Goal: Transaction & Acquisition: Purchase product/service

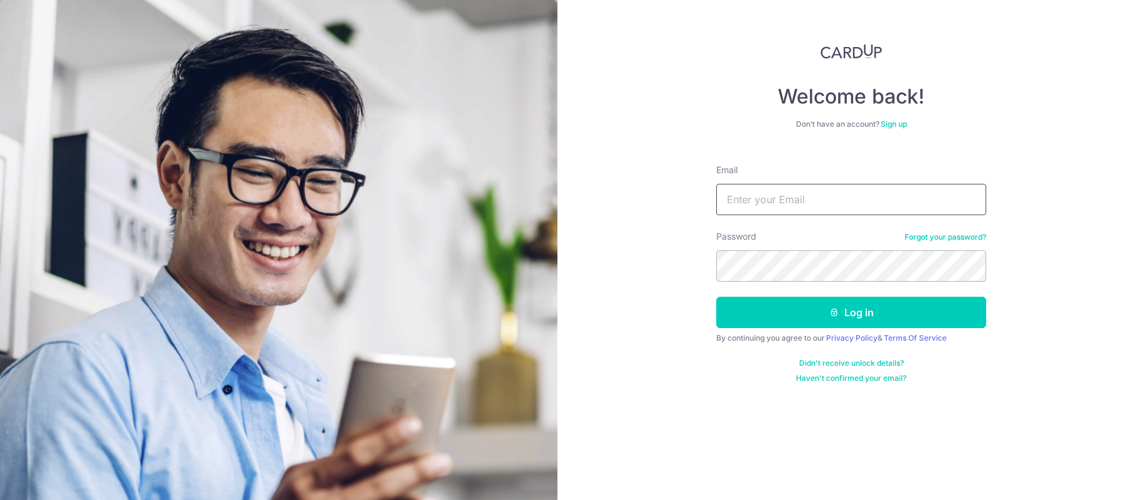
click at [799, 199] on input "Email" at bounding box center [851, 199] width 270 height 31
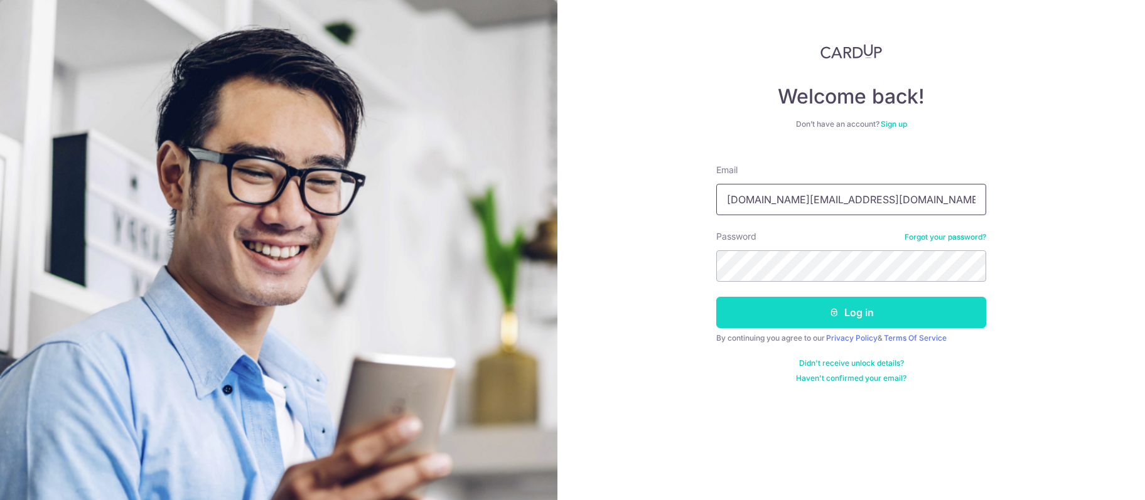
type input "[DOMAIN_NAME][EMAIL_ADDRESS][DOMAIN_NAME]"
click at [793, 307] on button "Log in" at bounding box center [851, 312] width 270 height 31
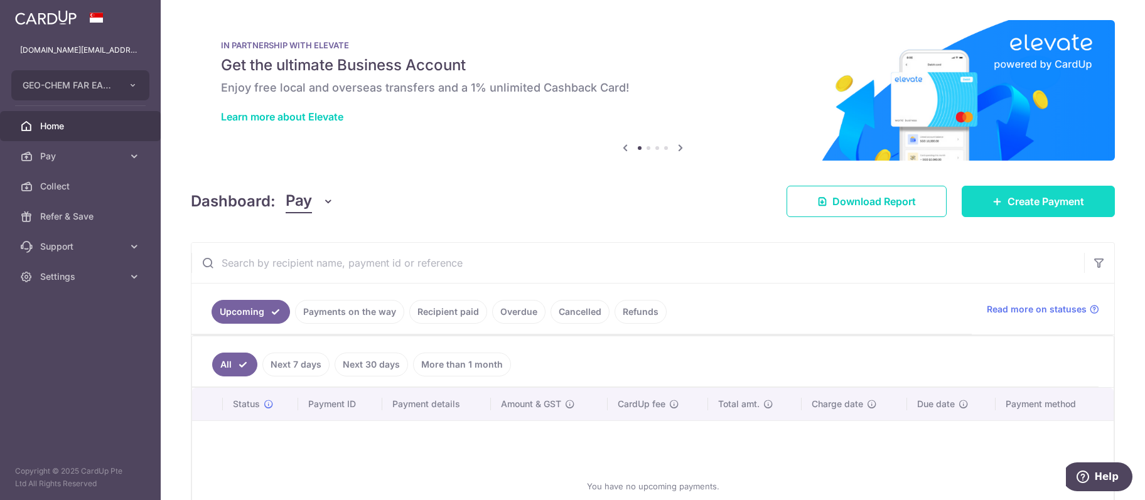
click at [1008, 196] on span "Create Payment" at bounding box center [1046, 201] width 77 height 15
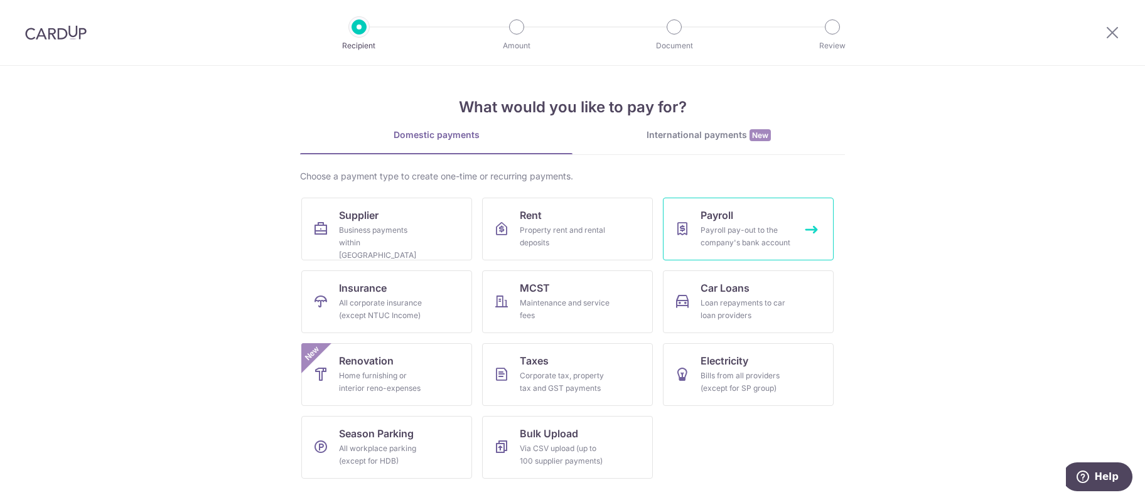
click at [756, 215] on link "Payroll Payroll pay-out to the company's bank account" at bounding box center [748, 229] width 171 height 63
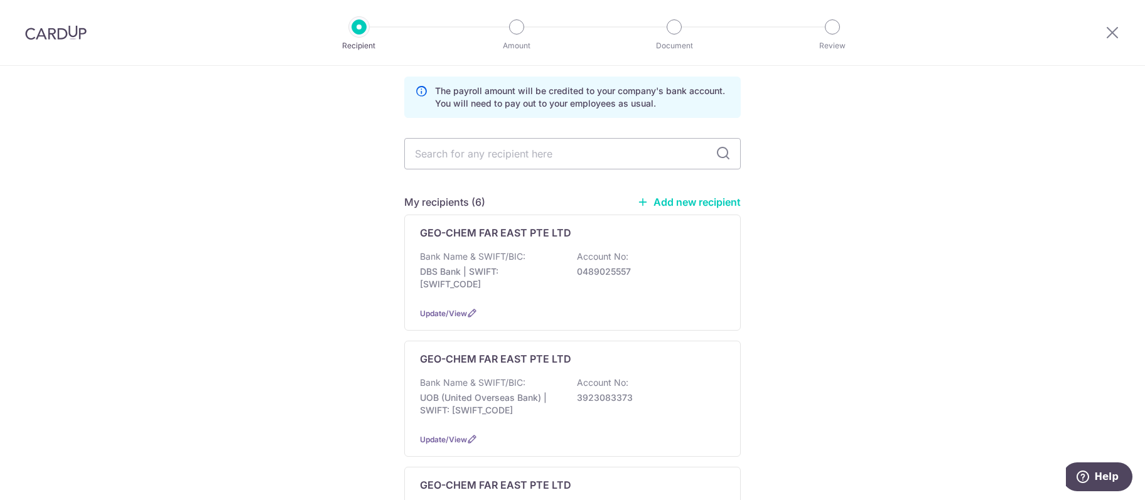
scroll to position [64, 0]
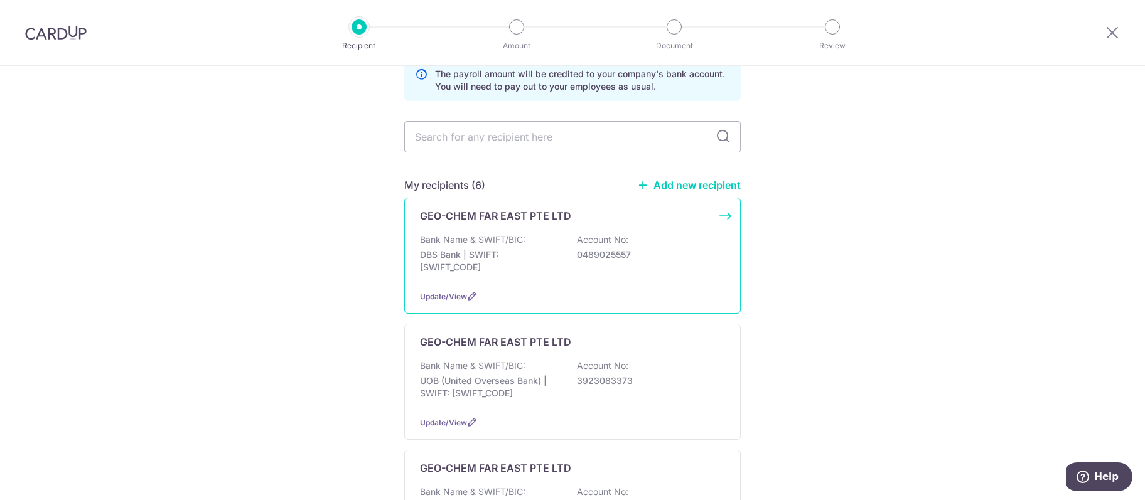
click at [630, 244] on div "Bank Name & SWIFT/BIC: DBS Bank | SWIFT: [SWIFT_CODE] Account No: 0489025557" at bounding box center [572, 257] width 305 height 46
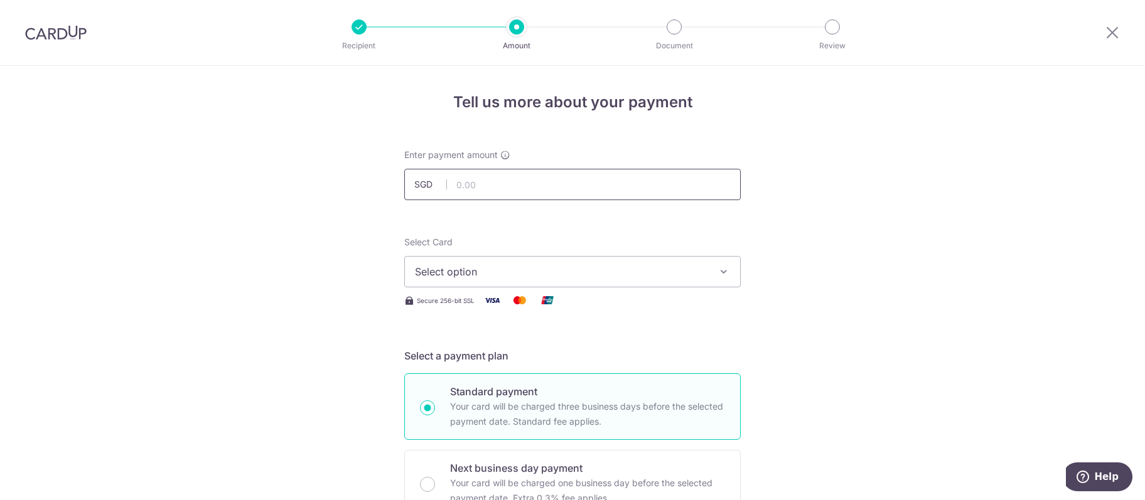
click at [471, 188] on input "text" at bounding box center [572, 184] width 336 height 31
type input "75,000.00"
click at [517, 272] on span "Select option" at bounding box center [561, 271] width 293 height 15
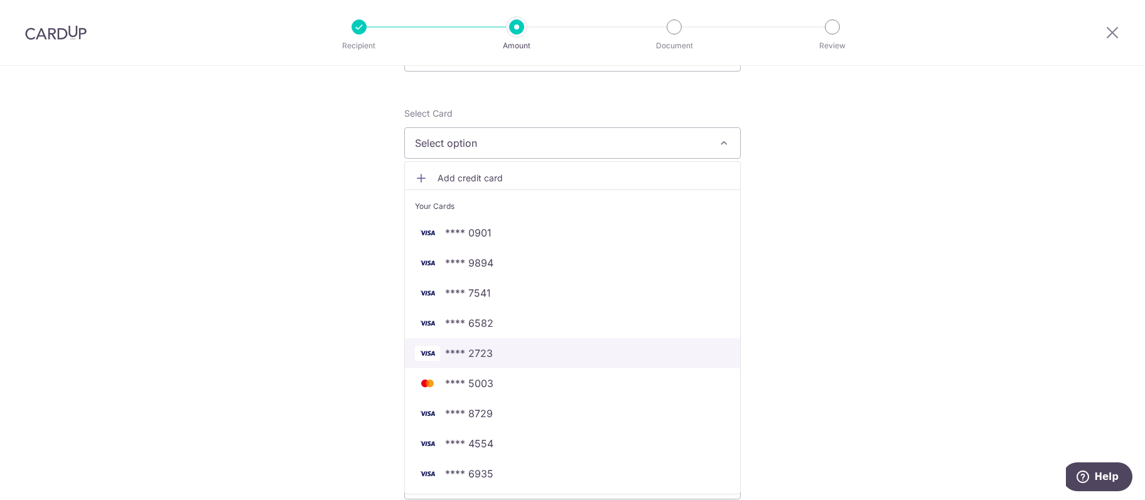
scroll to position [193, 0]
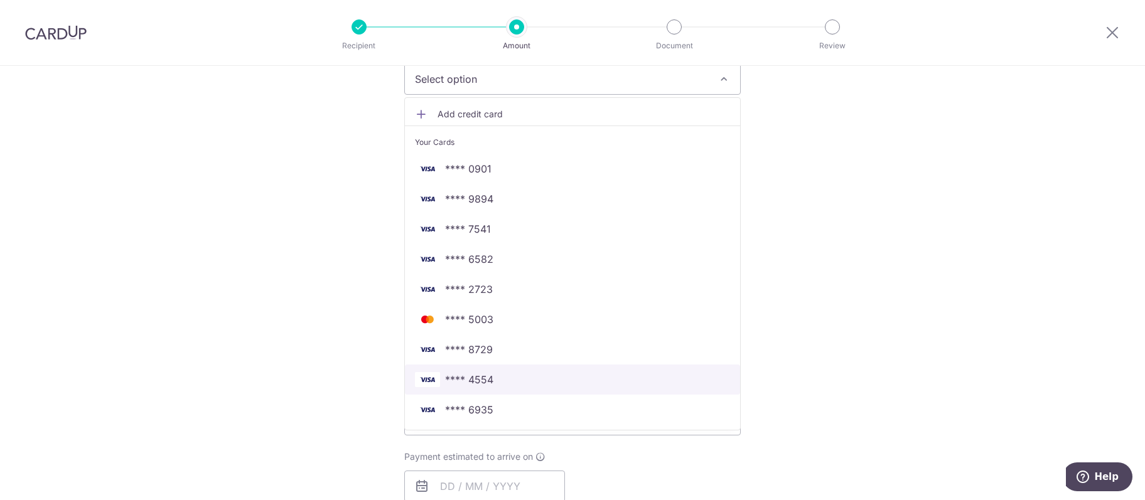
click at [523, 377] on span "**** 4554" at bounding box center [572, 379] width 315 height 15
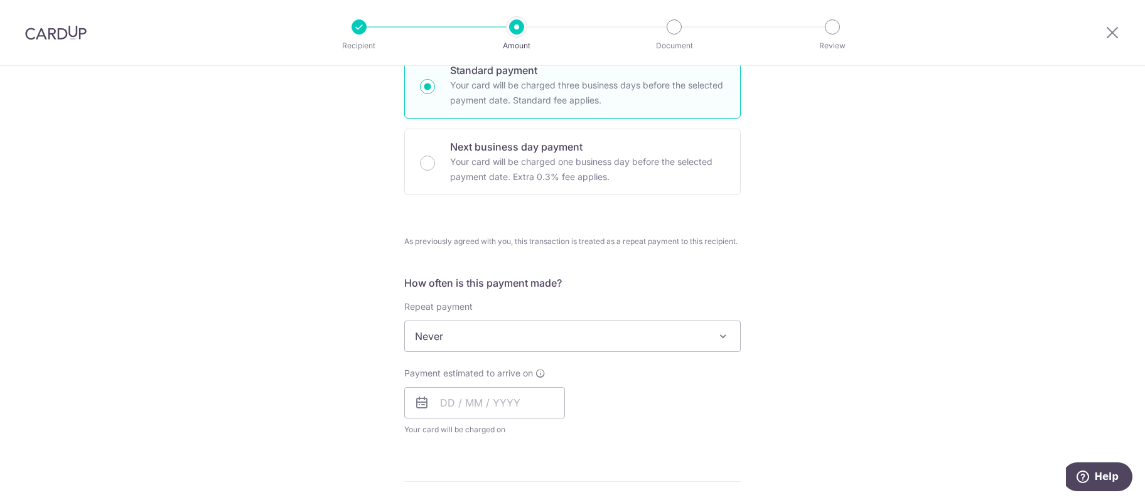
scroll to position [322, 0]
click at [529, 338] on span "Never" at bounding box center [572, 336] width 335 height 30
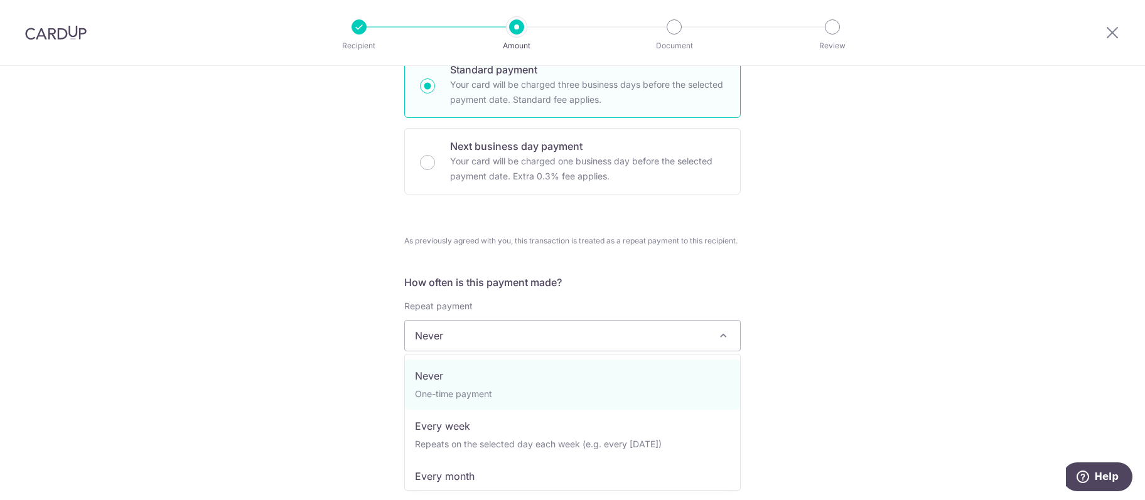
click at [529, 338] on span "Never" at bounding box center [572, 336] width 335 height 30
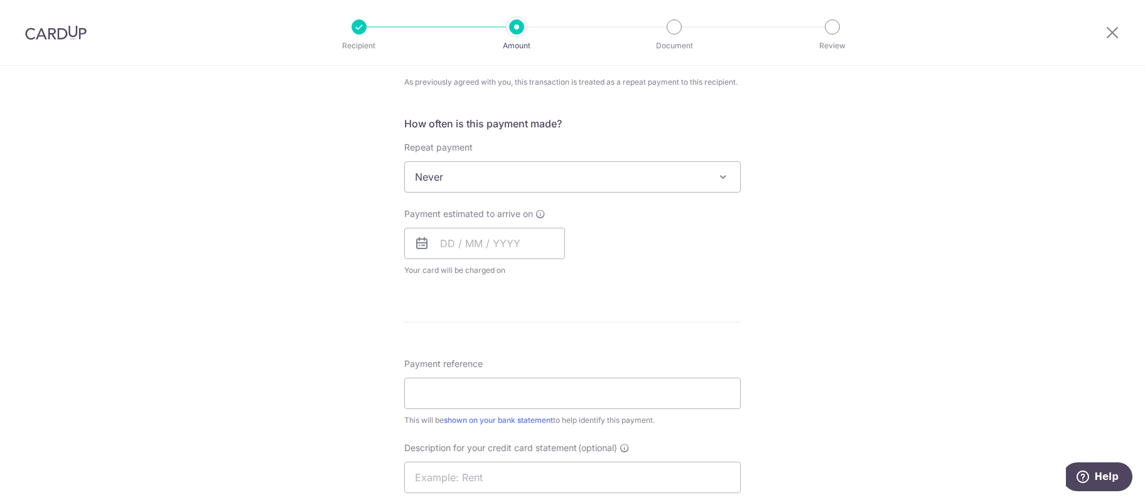
scroll to position [579, 0]
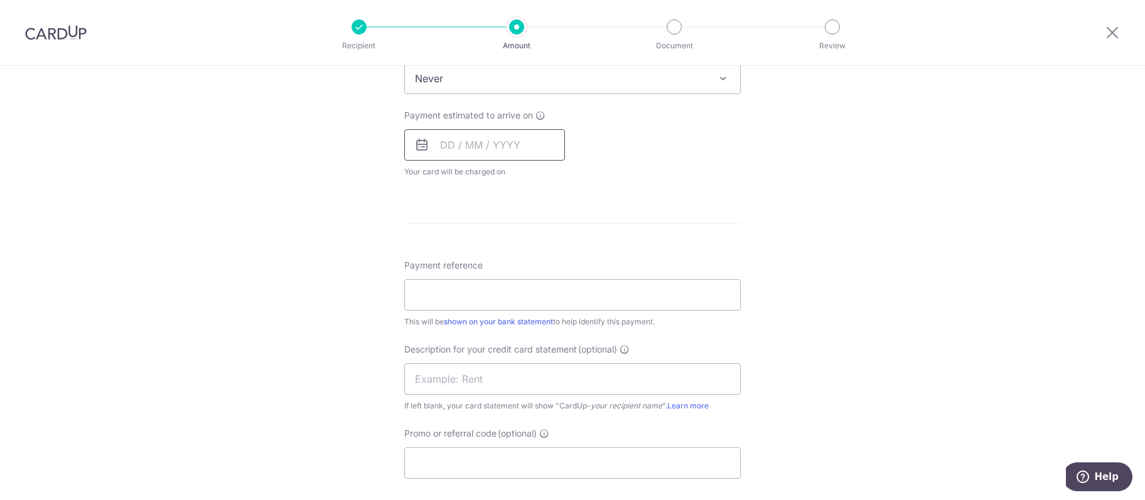
click at [454, 141] on input "text" at bounding box center [484, 144] width 161 height 31
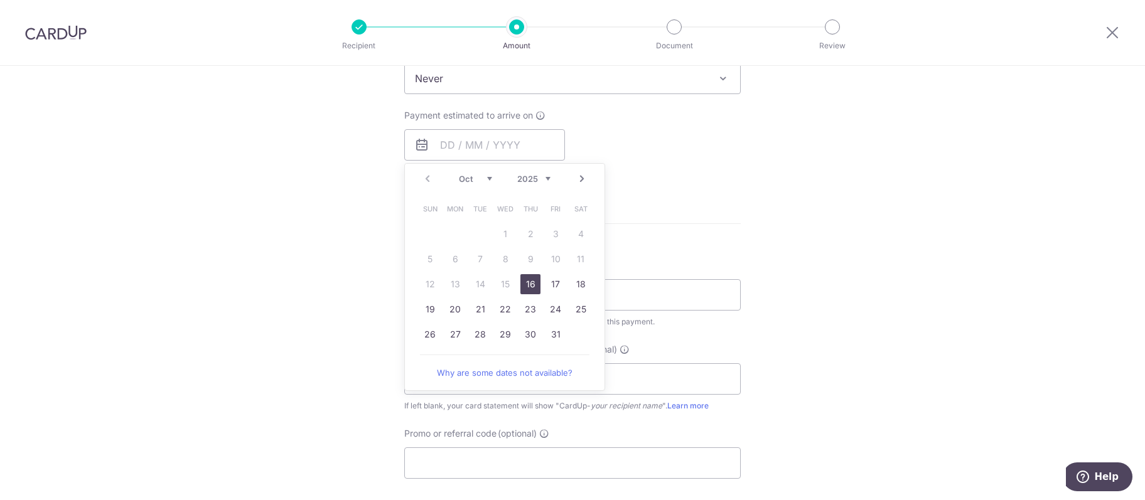
click at [530, 280] on link "16" at bounding box center [530, 284] width 20 height 20
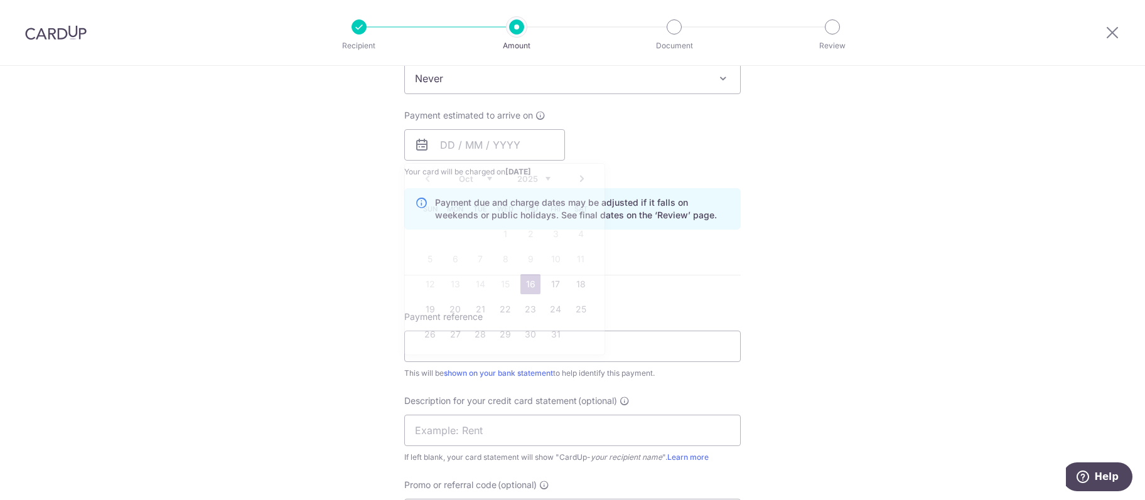
type input "16/10/2025"
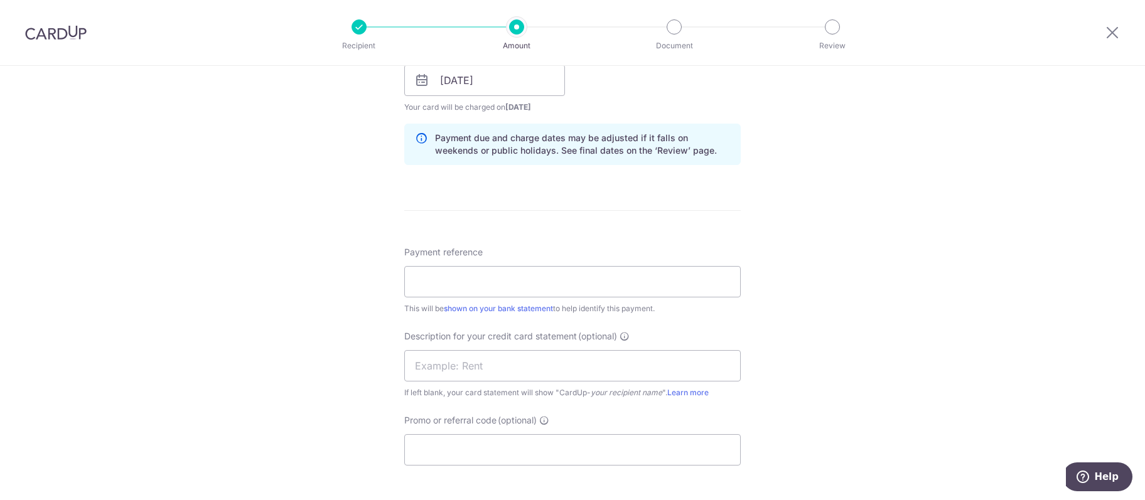
scroll to position [708, 0]
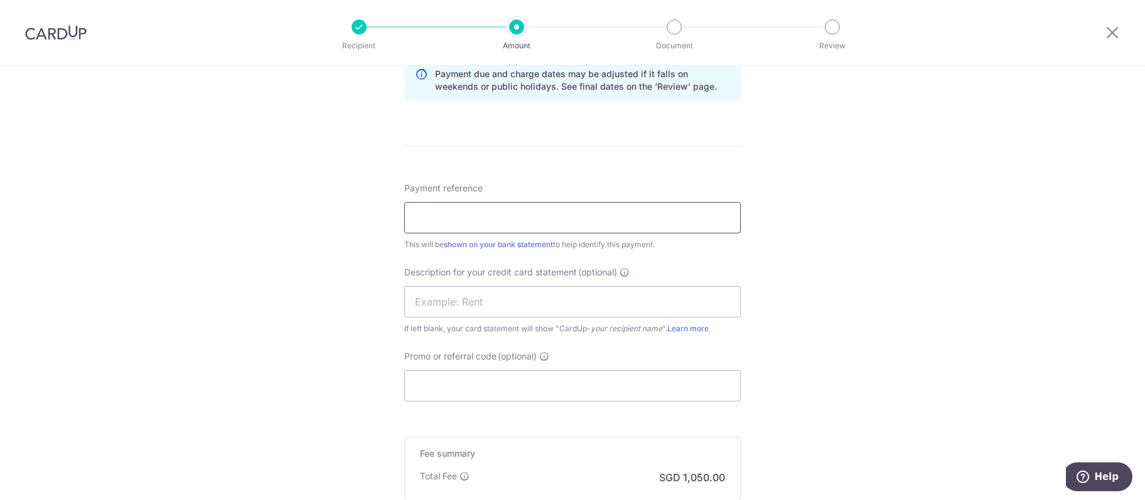
click at [495, 209] on input "Payment reference" at bounding box center [572, 217] width 336 height 31
type input "GCFE PAYROLL"
click at [487, 306] on input "text" at bounding box center [572, 301] width 336 height 31
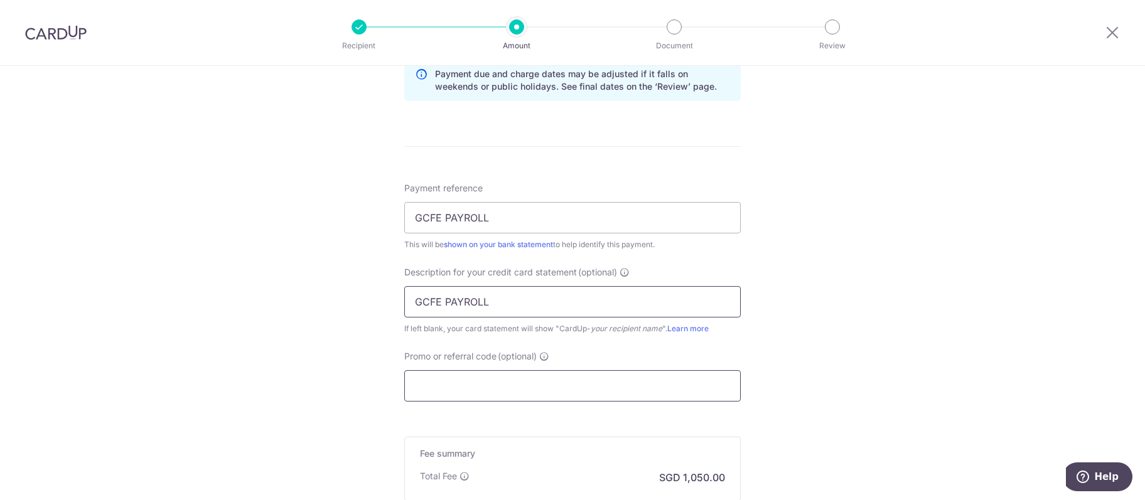
type input "GCFE PAYROLL"
click at [480, 391] on input "Promo or referral code (optional)" at bounding box center [572, 385] width 336 height 31
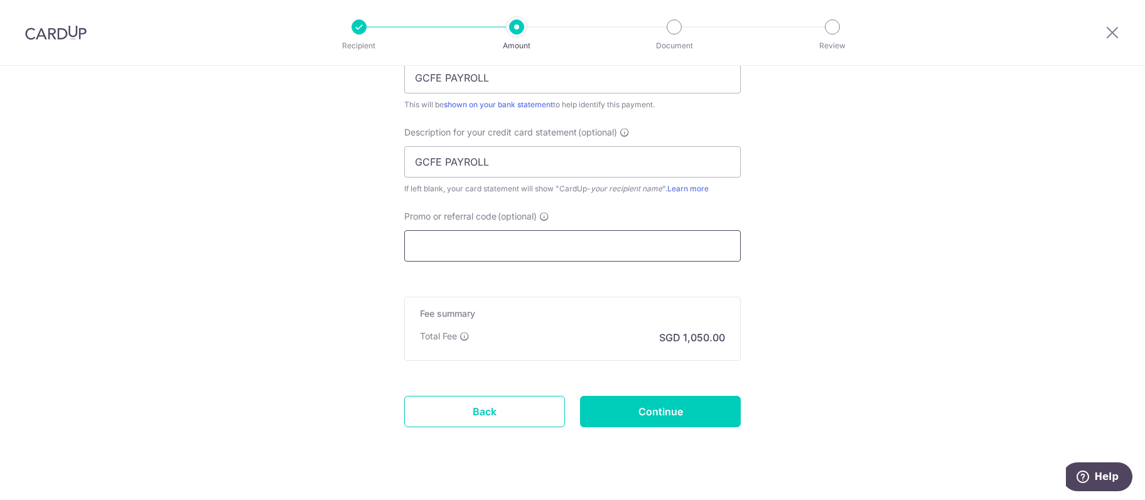
scroll to position [869, 0]
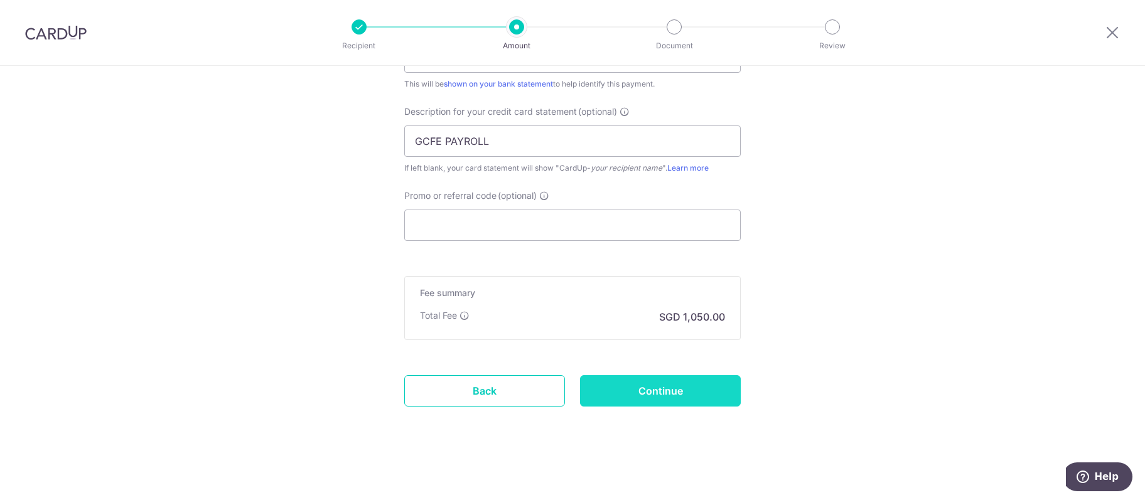
click at [694, 383] on input "Continue" at bounding box center [660, 390] width 161 height 31
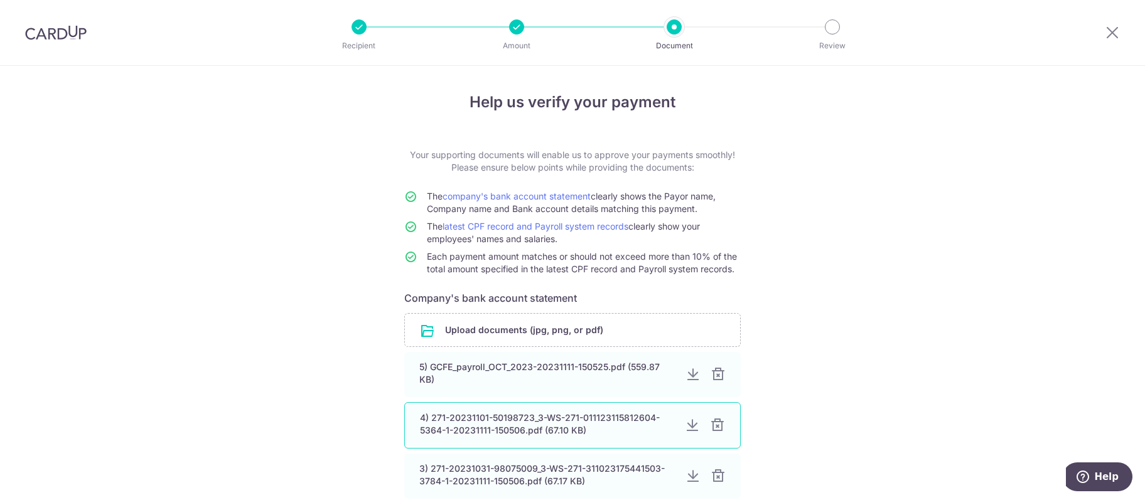
click at [719, 427] on div at bounding box center [717, 425] width 15 height 15
click at [719, 427] on div at bounding box center [718, 424] width 15 height 15
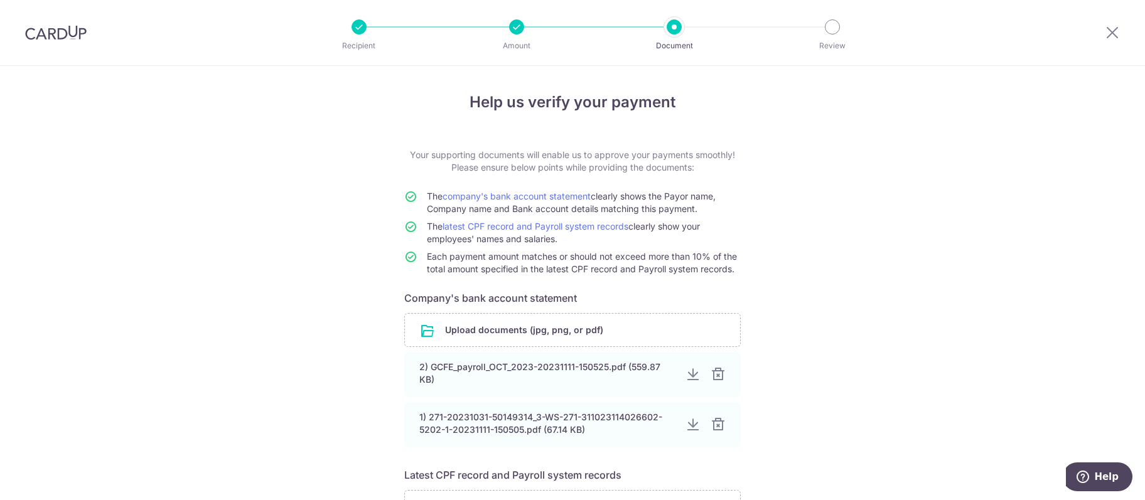
click at [719, 427] on div at bounding box center [718, 424] width 15 height 15
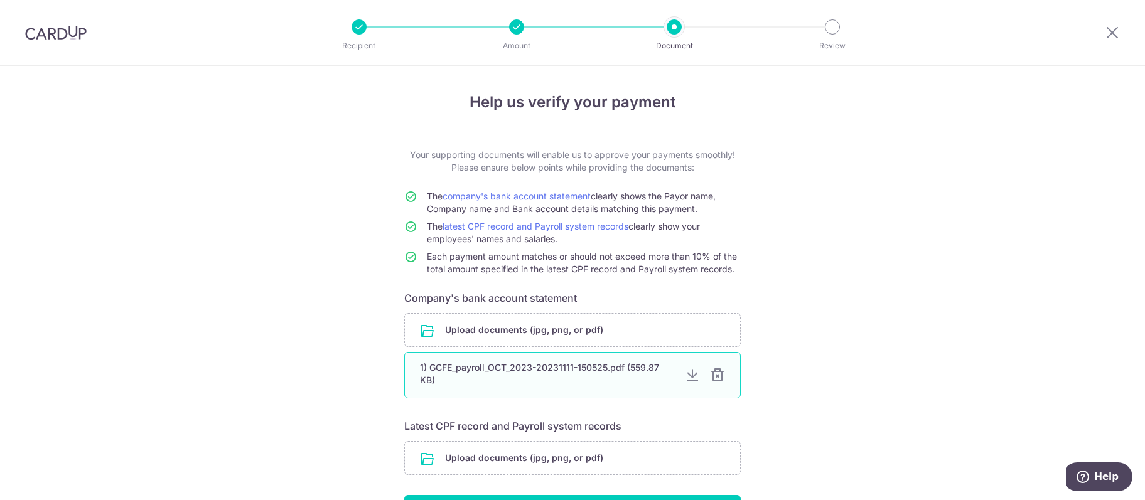
click at [577, 372] on div "1) GCFE_payroll_OCT_2023-20231111-150525.pdf (559.87 KB)" at bounding box center [547, 374] width 255 height 25
click at [687, 373] on div at bounding box center [692, 375] width 15 height 15
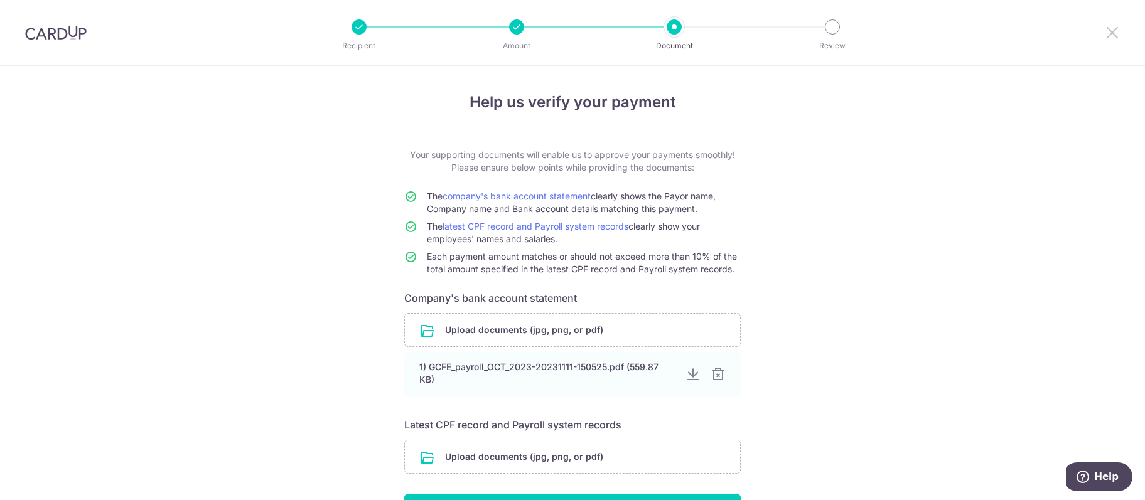
click at [1109, 28] on icon at bounding box center [1112, 32] width 15 height 16
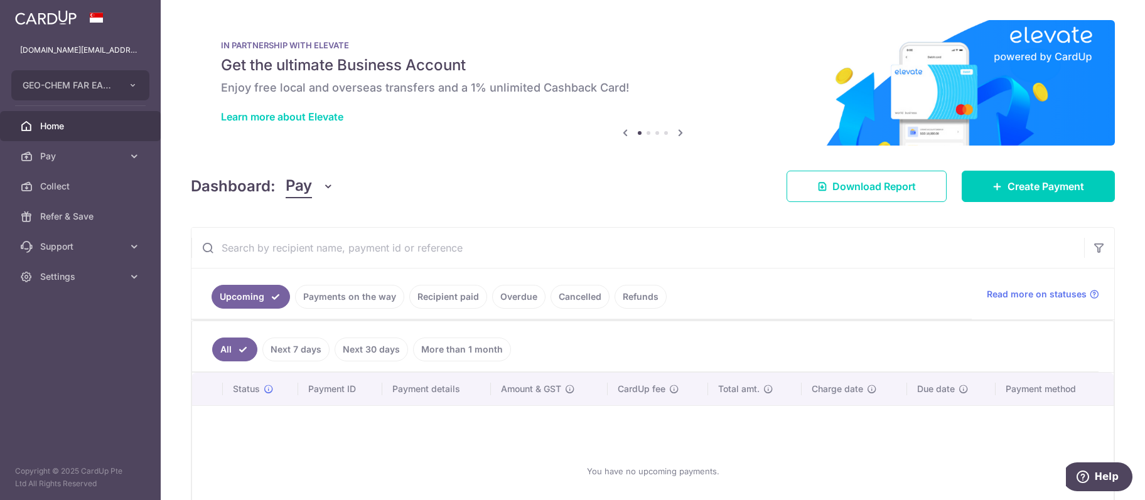
scroll to position [97, 0]
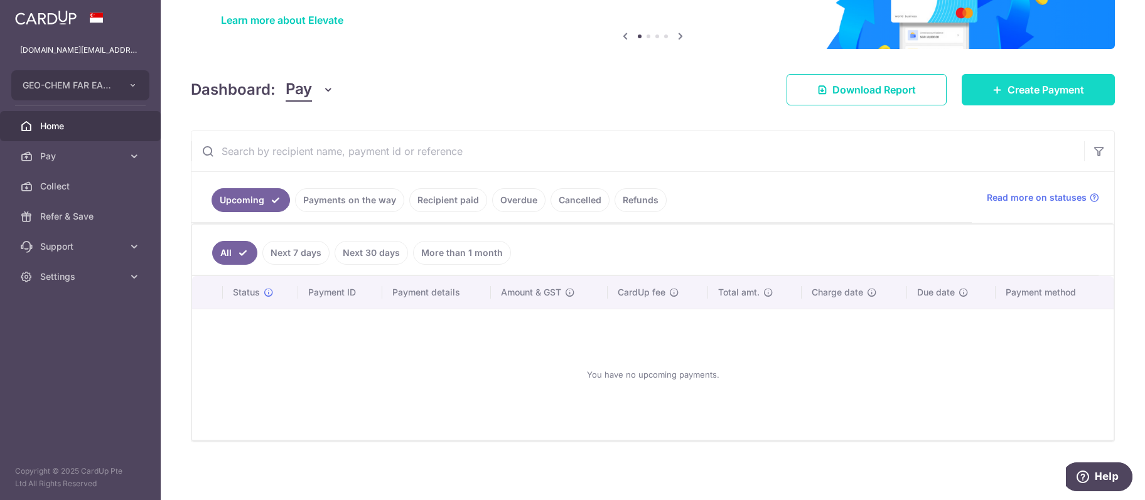
click at [1022, 89] on span "Create Payment" at bounding box center [1046, 89] width 77 height 15
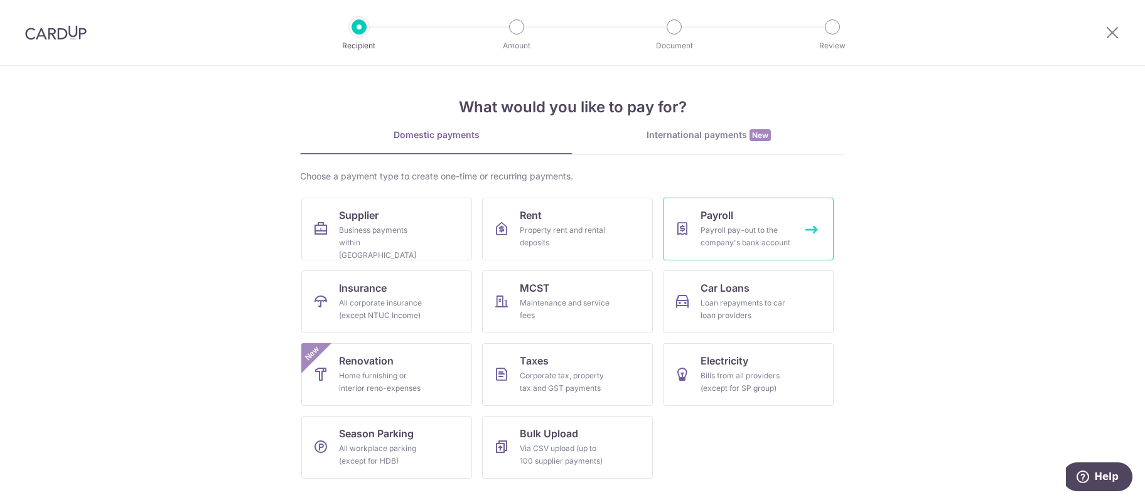
click at [742, 225] on div "Payroll pay-out to the company's bank account" at bounding box center [746, 236] width 90 height 25
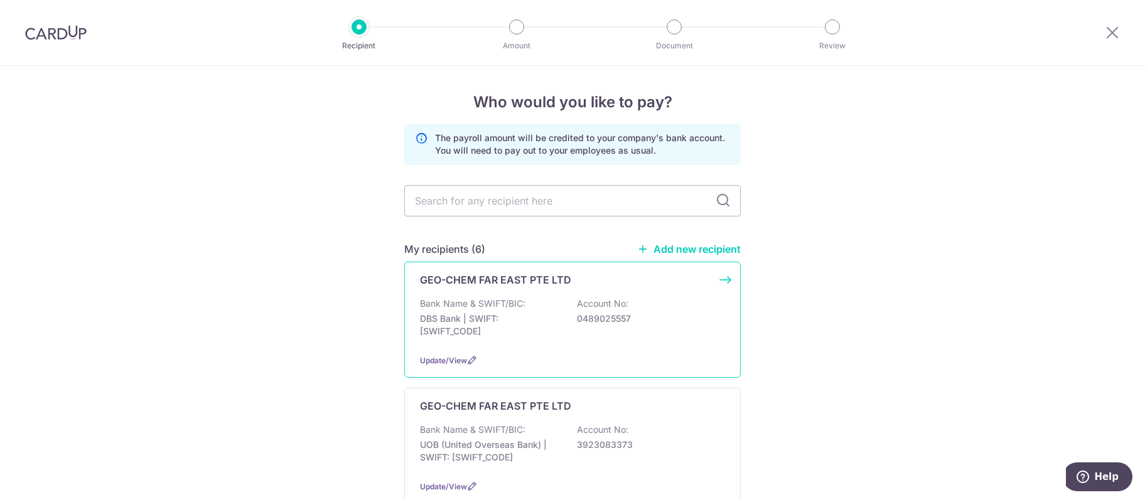
click at [514, 321] on p "DBS Bank | SWIFT: [SWIFT_CODE]" at bounding box center [490, 325] width 141 height 25
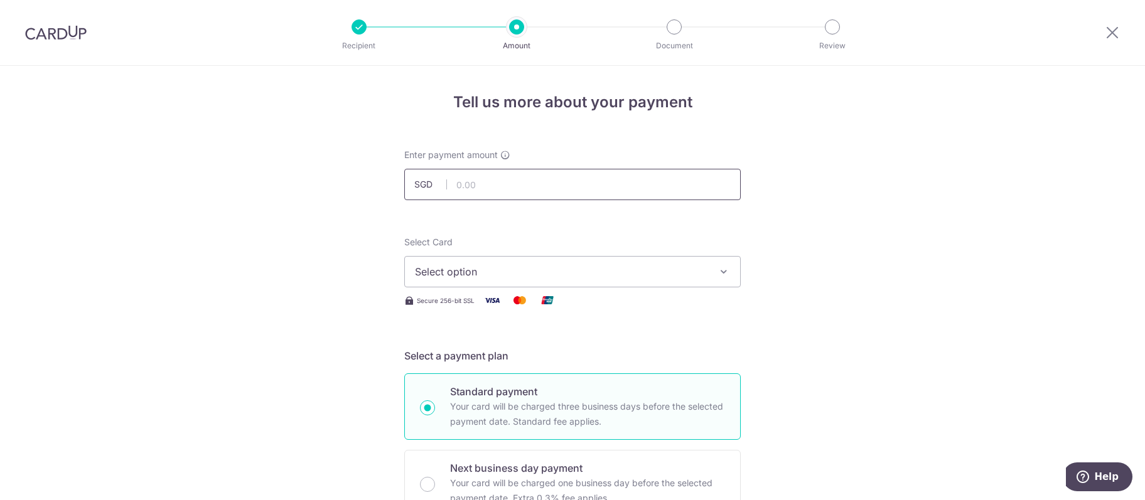
drag, startPoint x: 477, startPoint y: 181, endPoint x: 533, endPoint y: 195, distance: 57.6
click at [477, 180] on input "text" at bounding box center [572, 184] width 336 height 31
type input "75,000.00"
click at [557, 279] on span "Select option" at bounding box center [561, 271] width 293 height 15
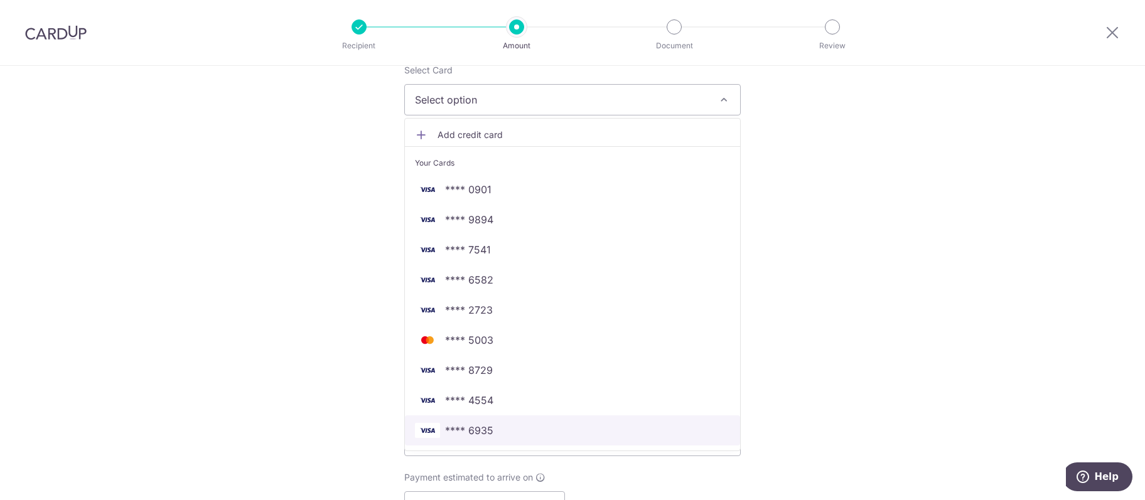
scroll to position [193, 0]
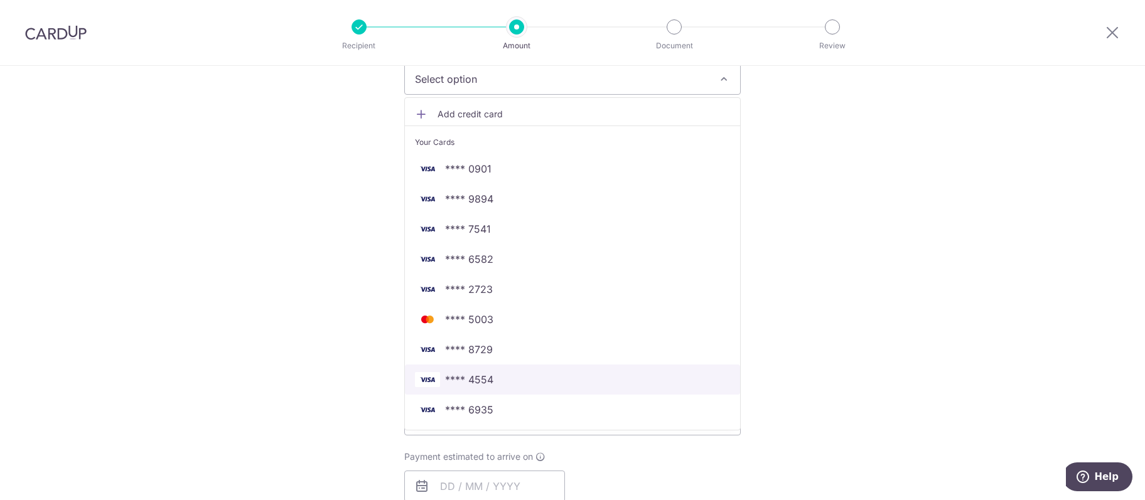
click at [519, 382] on span "**** 4554" at bounding box center [572, 379] width 315 height 15
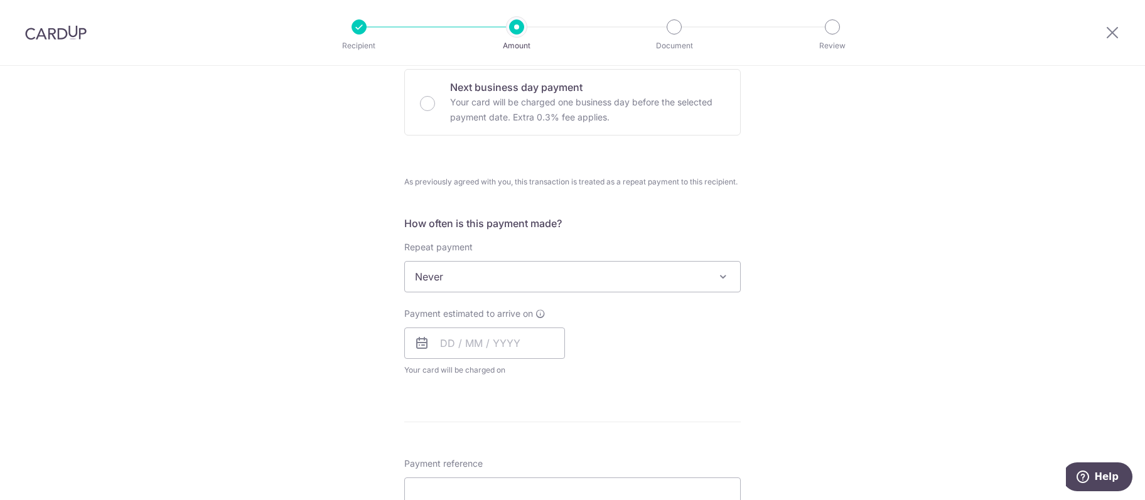
scroll to position [386, 0]
click at [528, 270] on span "Never" at bounding box center [572, 272] width 335 height 30
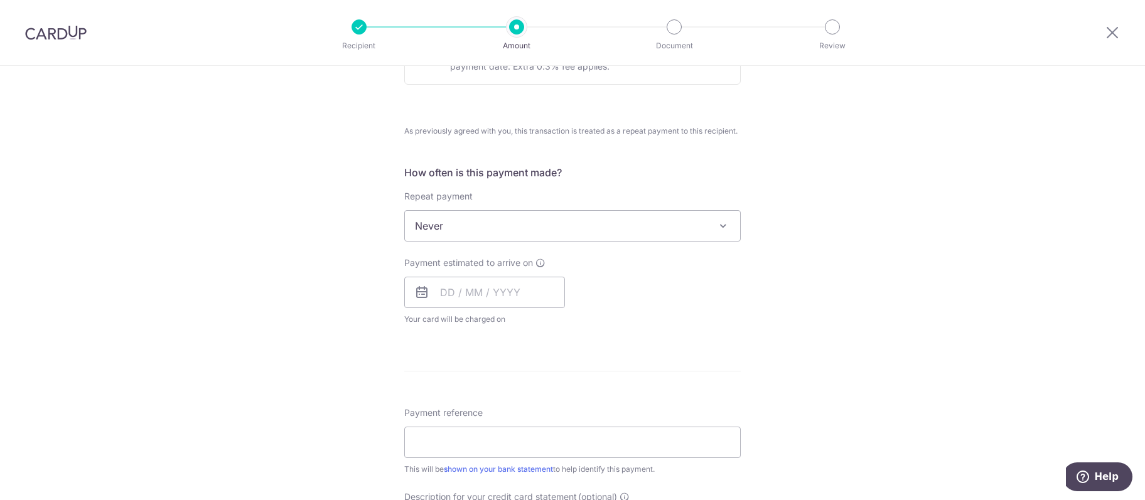
scroll to position [451, 0]
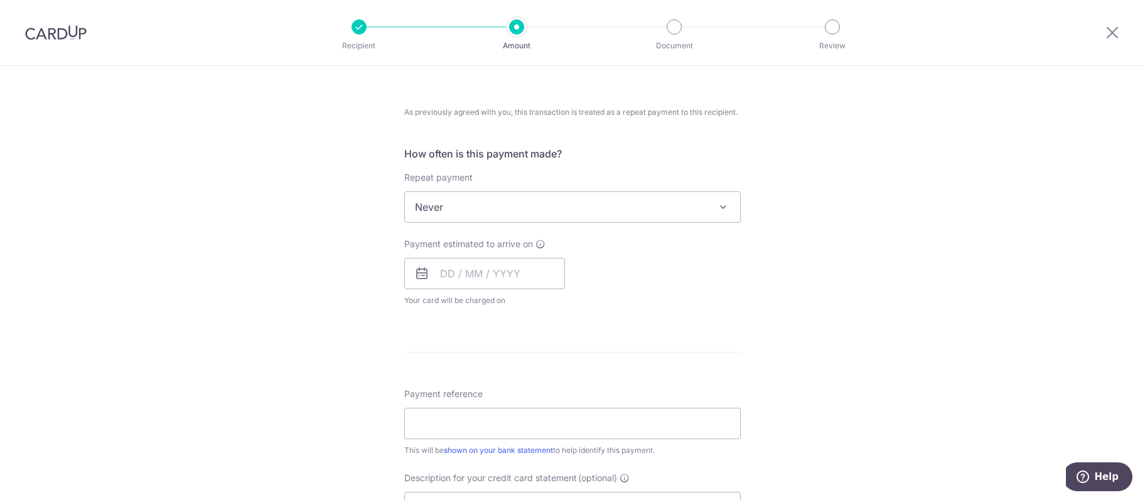
click at [468, 330] on form "Enter payment amount SGD 75,000.00 75000.00 Select Card **** 4554 Add credit ca…" at bounding box center [572, 253] width 336 height 1111
click at [465, 281] on input "text" at bounding box center [484, 273] width 161 height 31
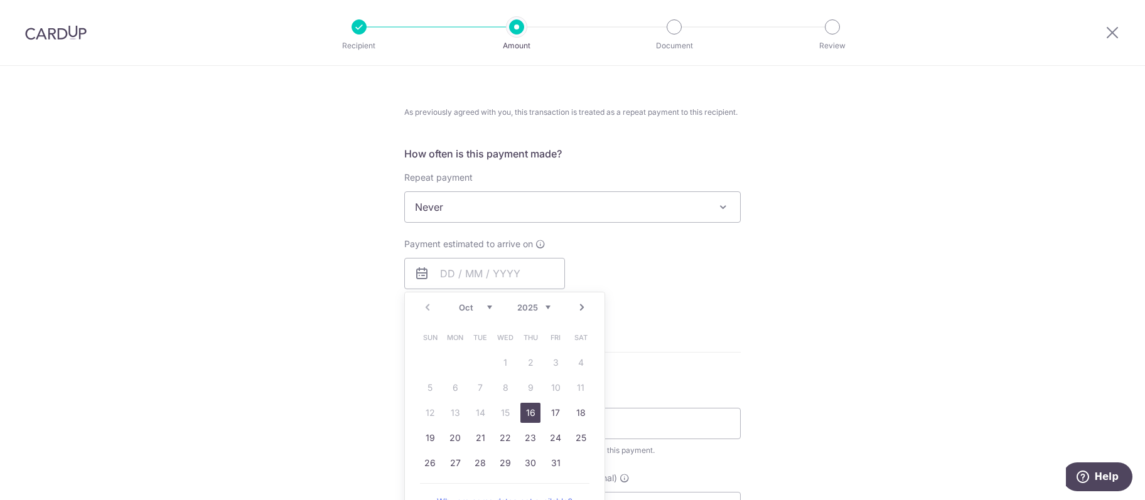
click at [531, 414] on link "16" at bounding box center [530, 413] width 20 height 20
type input "16/10/2025"
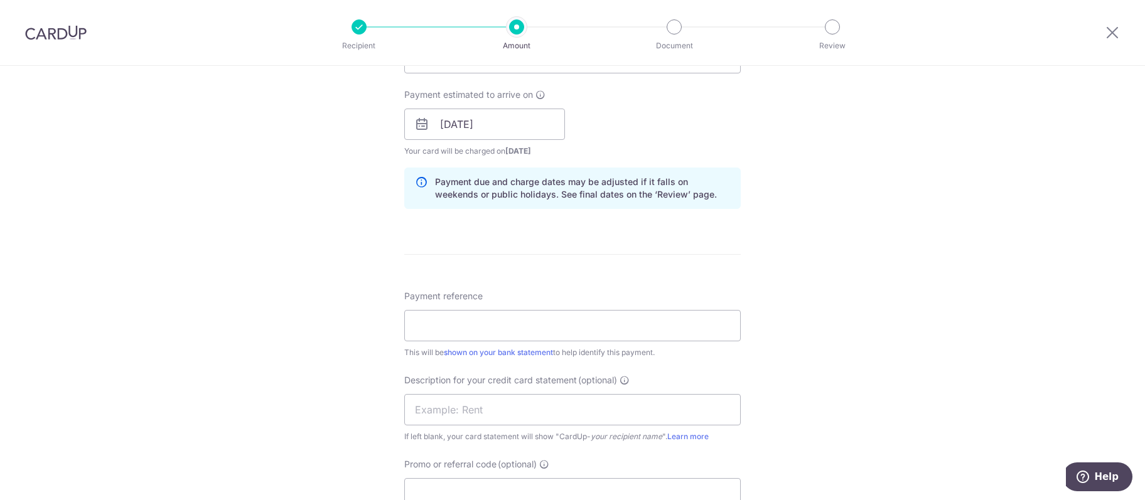
scroll to position [644, 0]
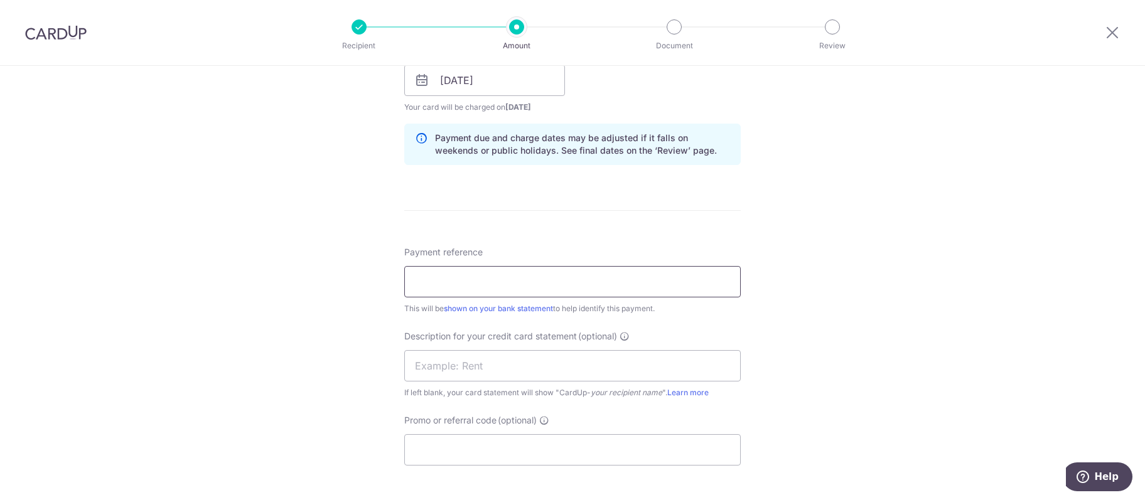
click at [471, 272] on input "Payment reference" at bounding box center [572, 281] width 336 height 31
click at [456, 285] on input "Payment reference" at bounding box center [572, 281] width 336 height 31
click at [446, 286] on input "Payment reference" at bounding box center [572, 281] width 336 height 31
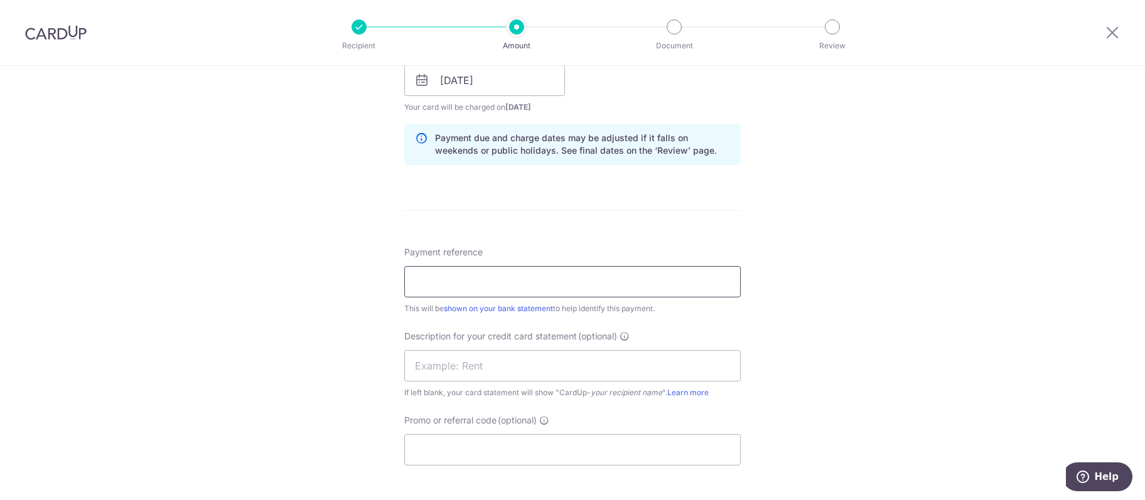
click at [446, 286] on input "Payment reference" at bounding box center [572, 281] width 336 height 31
type input "GCFE PAYROLL"
click at [449, 370] on input "text" at bounding box center [572, 365] width 336 height 31
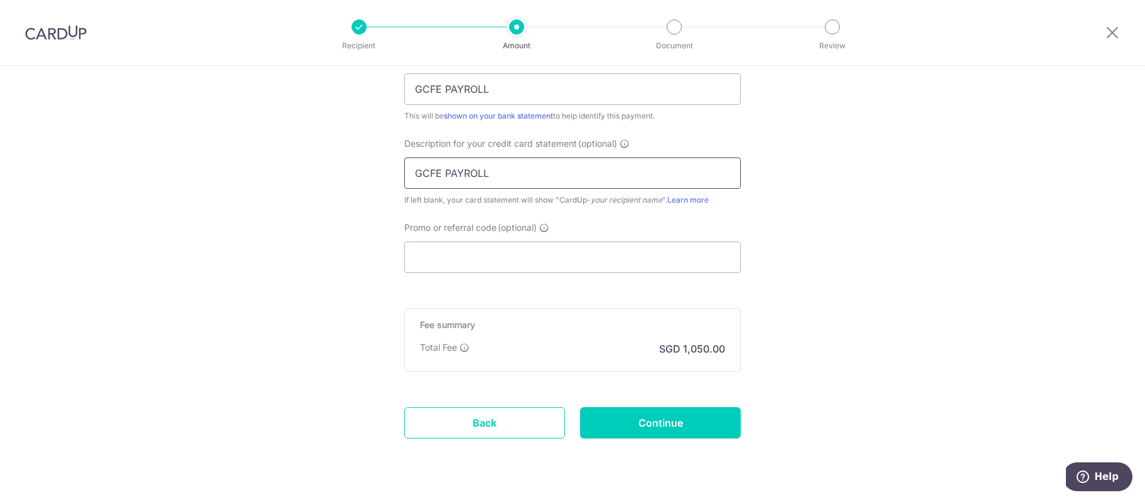
scroll to position [869, 0]
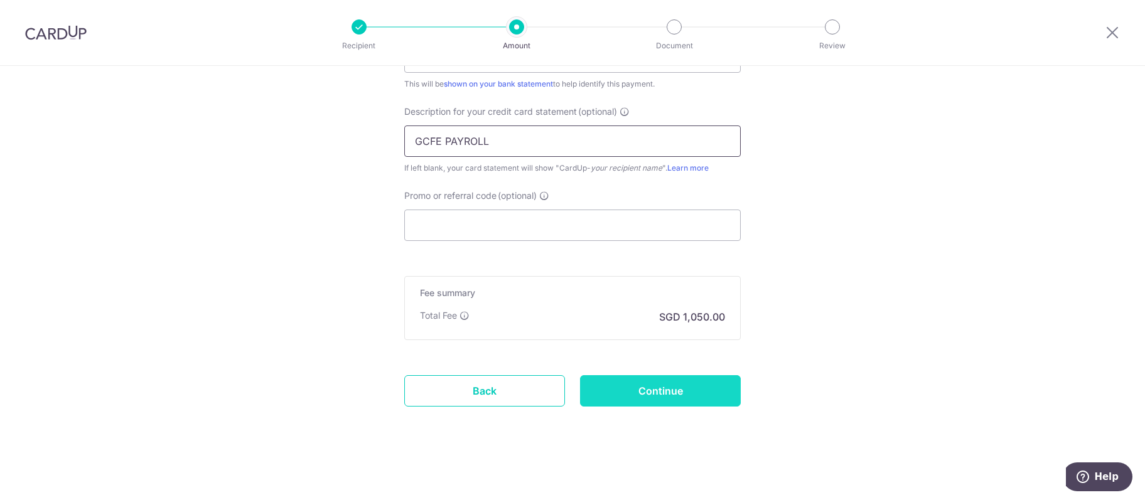
type input "GCFE PAYROLL"
click at [655, 383] on input "Continue" at bounding box center [660, 390] width 161 height 31
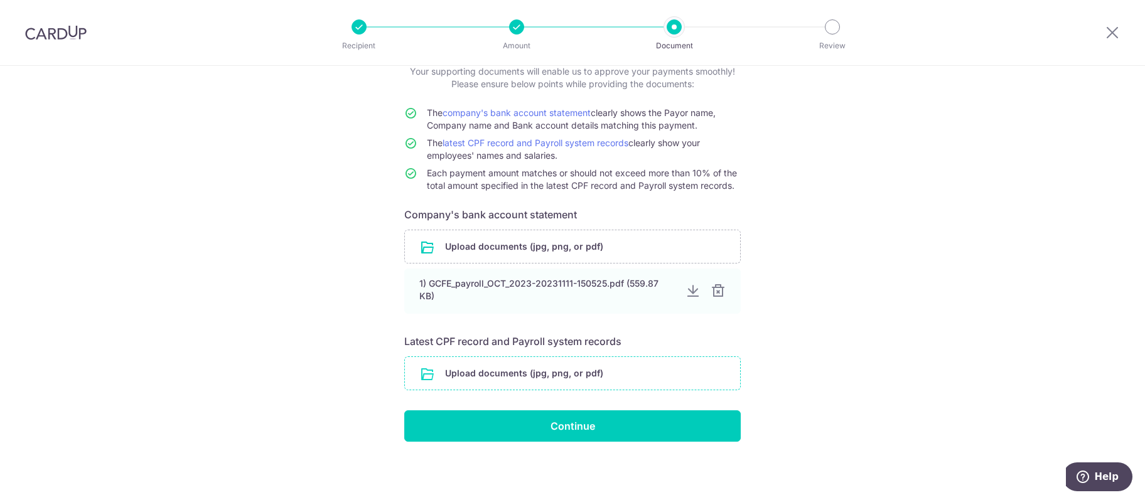
click at [588, 372] on input "file" at bounding box center [572, 373] width 335 height 33
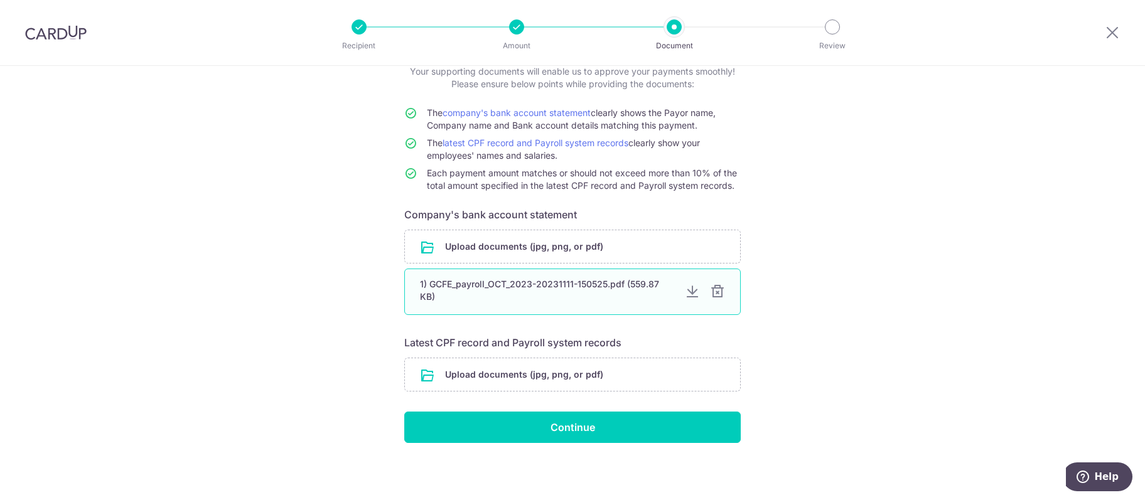
click at [719, 293] on div at bounding box center [717, 291] width 15 height 15
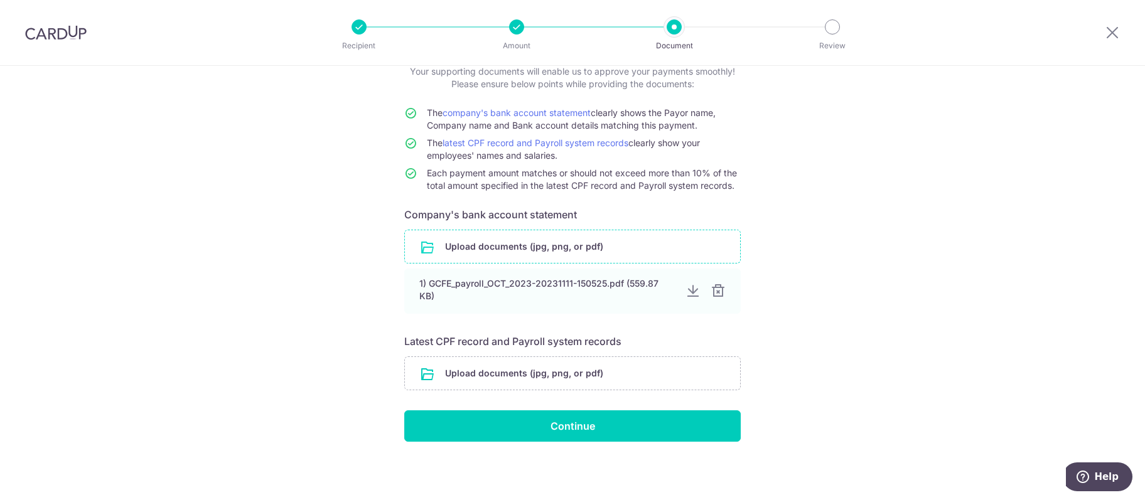
scroll to position [28, 0]
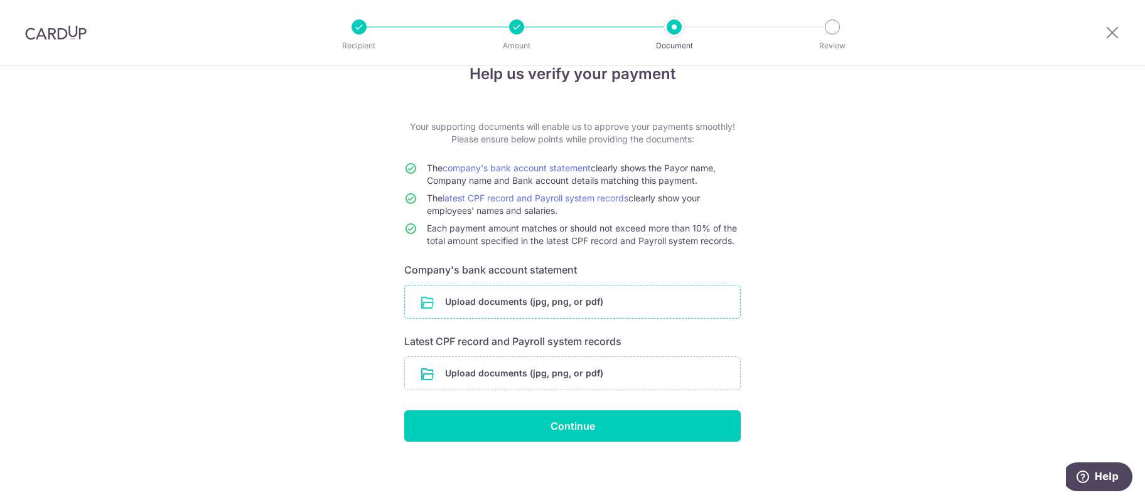
click at [539, 306] on input "file" at bounding box center [572, 302] width 335 height 33
click at [544, 298] on input "file" at bounding box center [572, 302] width 335 height 33
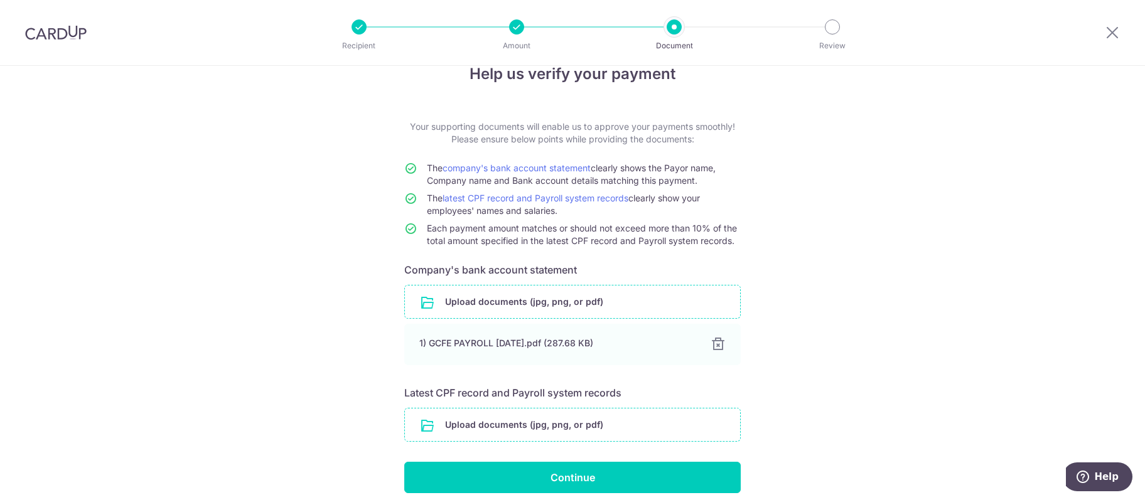
click at [504, 426] on input "file" at bounding box center [572, 425] width 335 height 33
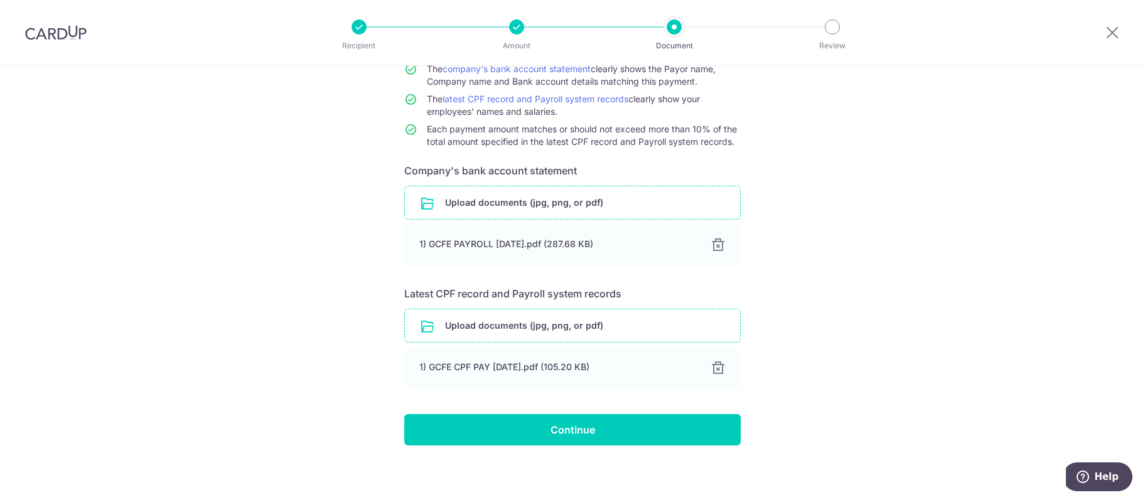
scroll to position [131, 0]
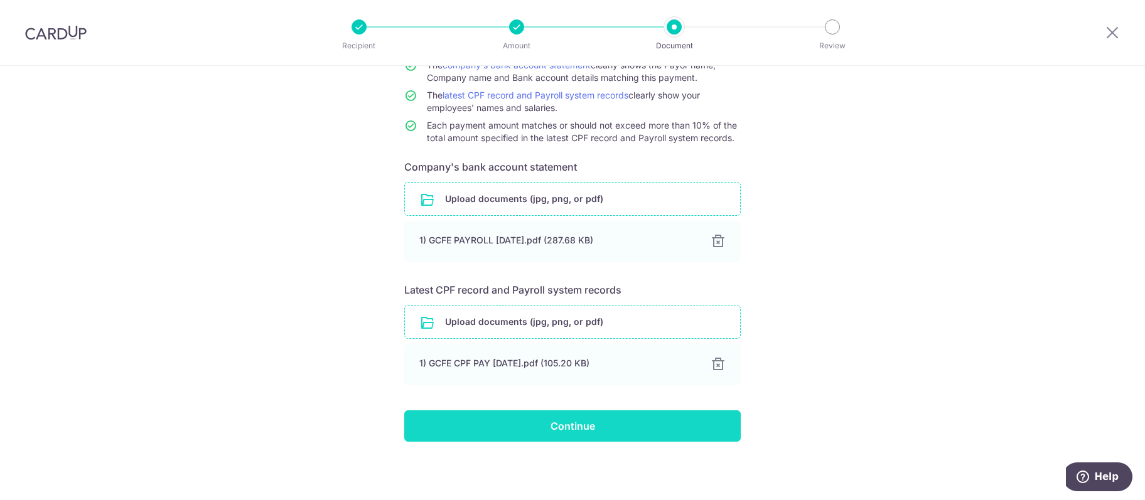
click at [589, 425] on input "Continue" at bounding box center [572, 426] width 336 height 31
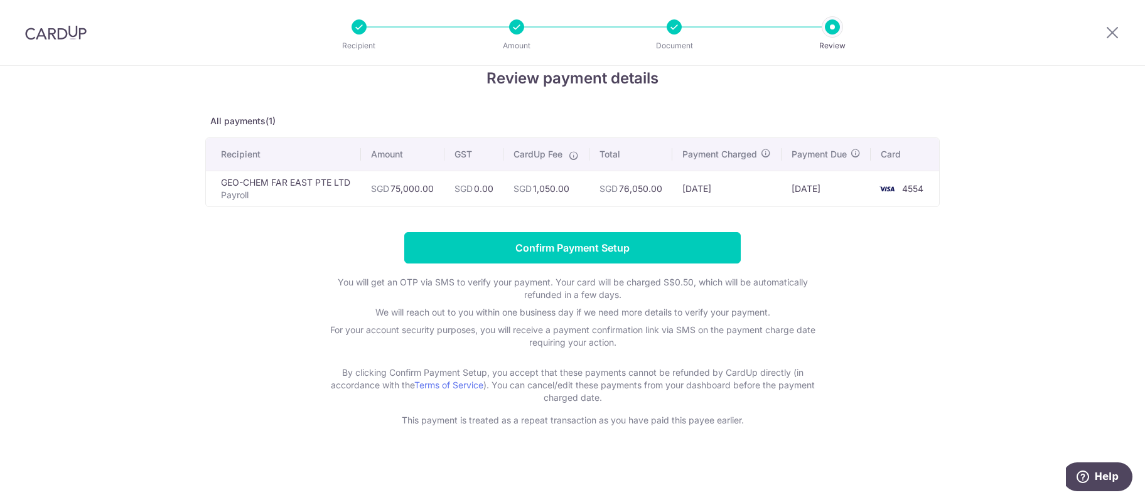
scroll to position [36, 0]
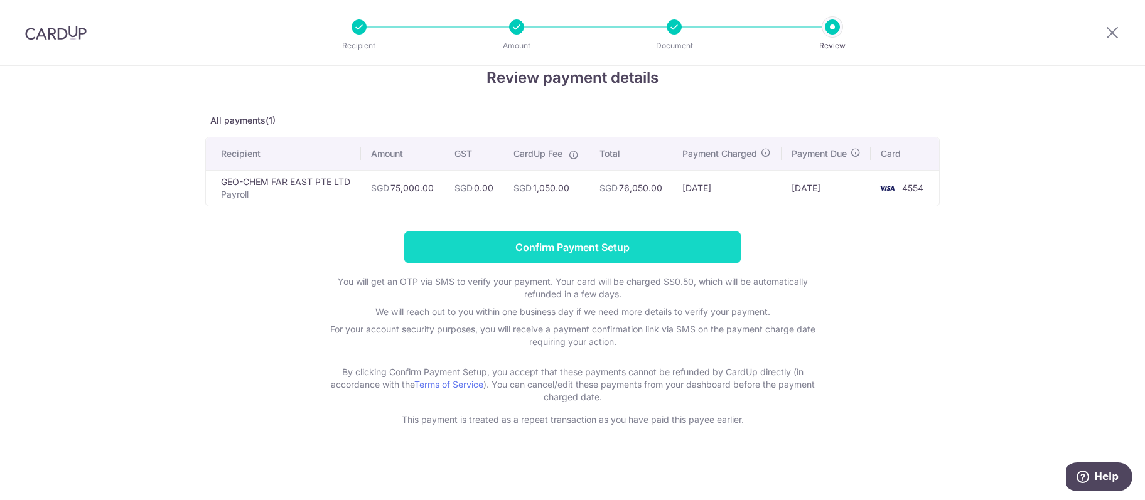
click at [642, 251] on input "Confirm Payment Setup" at bounding box center [572, 247] width 336 height 31
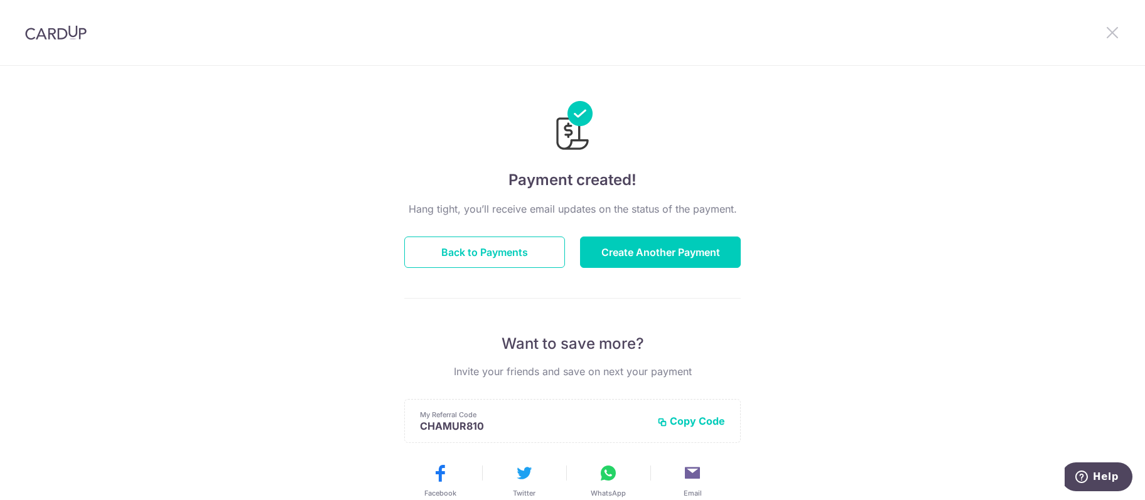
click at [1119, 33] on icon at bounding box center [1112, 32] width 15 height 16
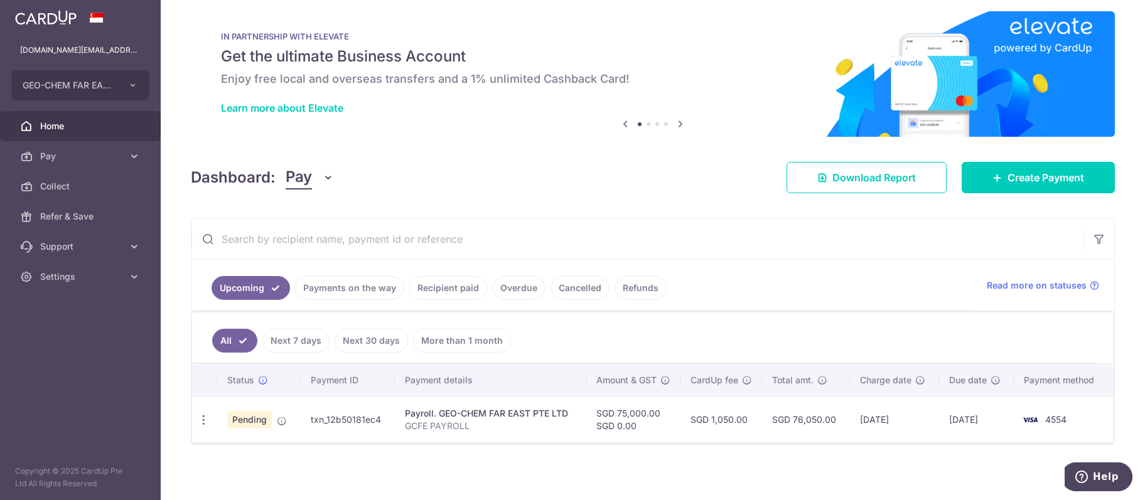
scroll to position [12, 0]
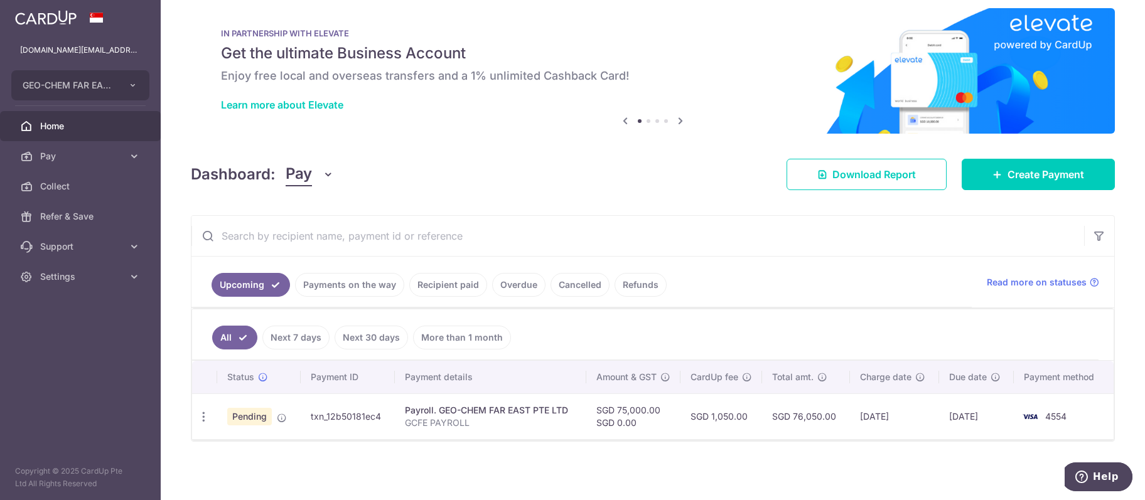
drag, startPoint x: 308, startPoint y: 416, endPoint x: 388, endPoint y: 419, distance: 79.8
click at [388, 419] on td "txn_12b50181ec4" at bounding box center [348, 417] width 94 height 46
copy td "txn_12b50181ec4"
click at [342, 456] on div "× Pause Schedule Pause all future payments in this series Pause just this one p…" at bounding box center [653, 250] width 984 height 500
click at [203, 422] on icon "button" at bounding box center [203, 417] width 13 height 13
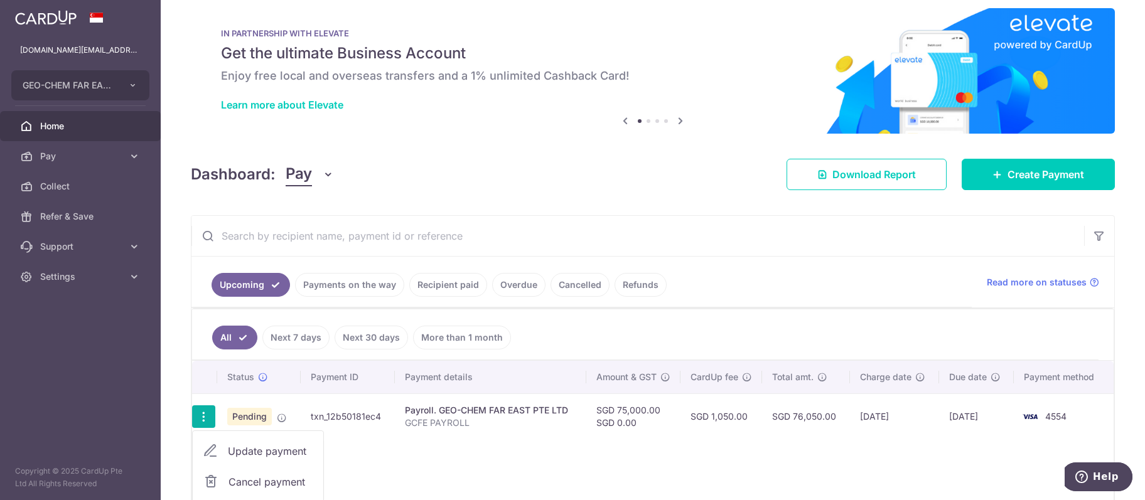
scroll to position [91, 0]
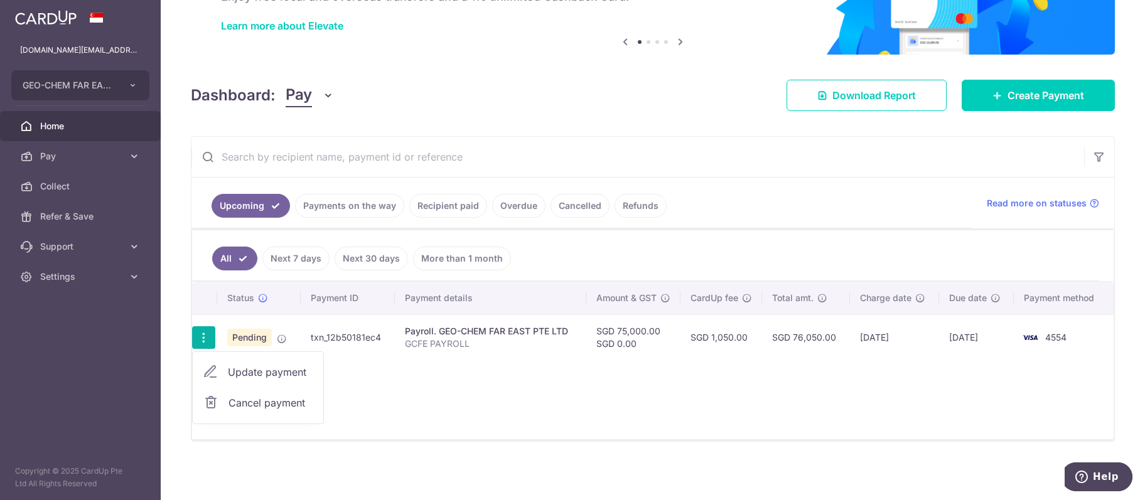
click at [248, 370] on span "Update payment" at bounding box center [270, 372] width 85 height 15
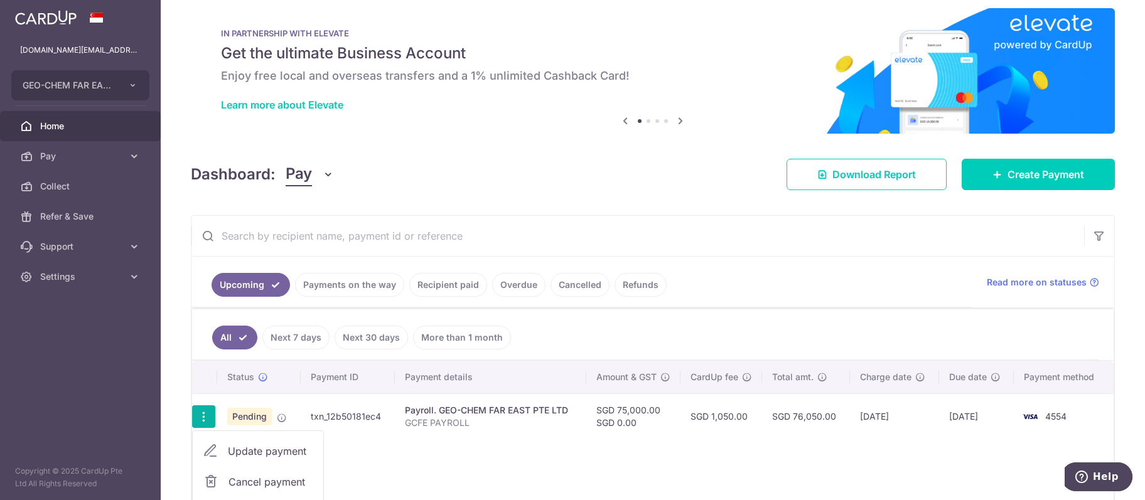
radio input "true"
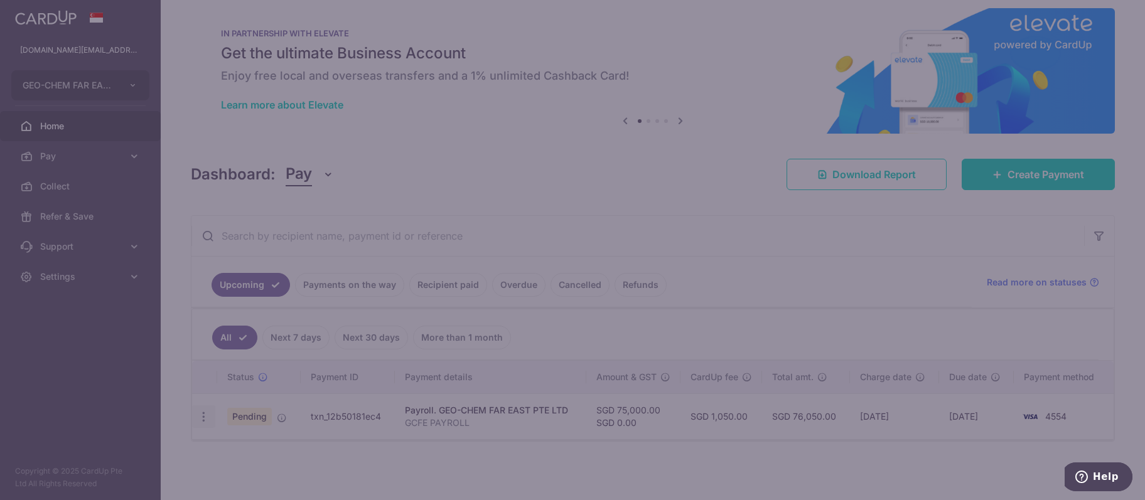
type input "75,000.00"
type input "[DATE]"
type input "GCFE PAYROLL"
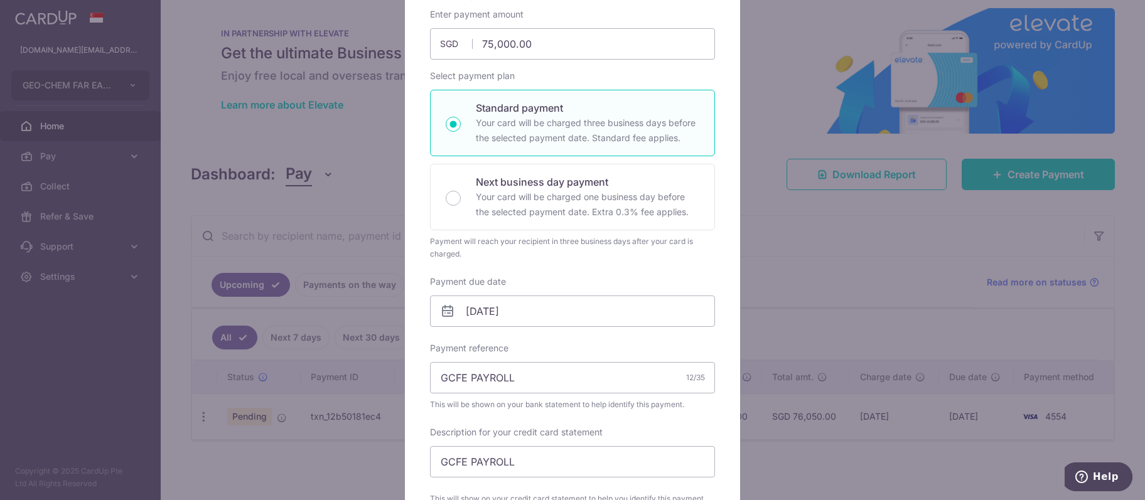
scroll to position [0, 0]
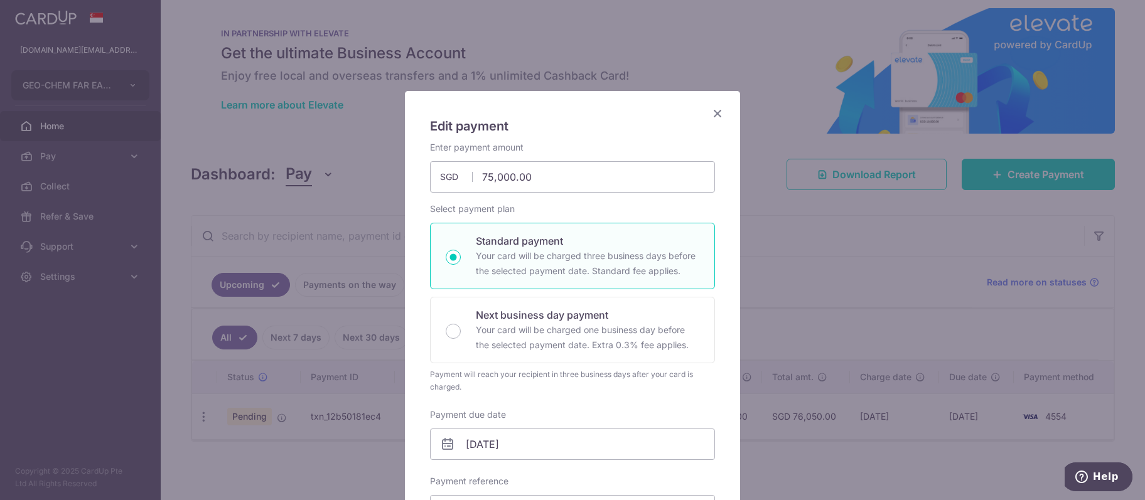
click at [716, 114] on icon "Close" at bounding box center [717, 113] width 15 height 16
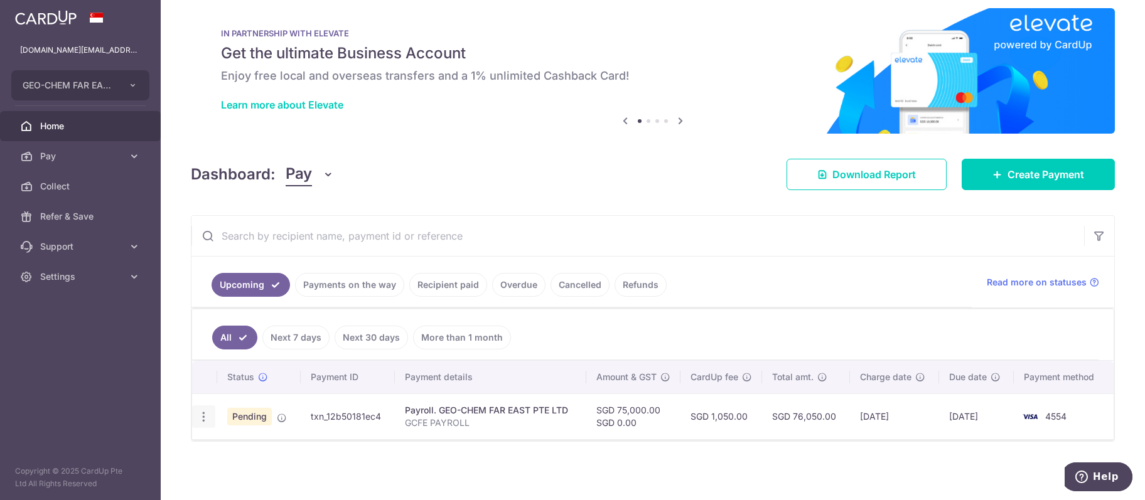
click at [202, 416] on icon "button" at bounding box center [203, 417] width 13 height 13
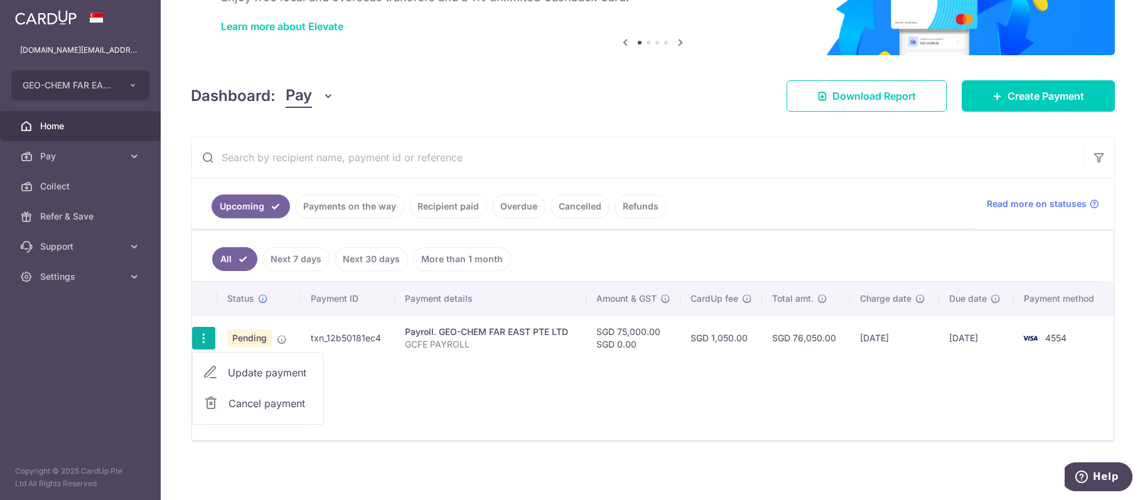
scroll to position [91, 0]
click at [506, 391] on div "Status Payment ID Payment details Amount & GST CardUp fee Total amt. Charge dat…" at bounding box center [653, 361] width 922 height 158
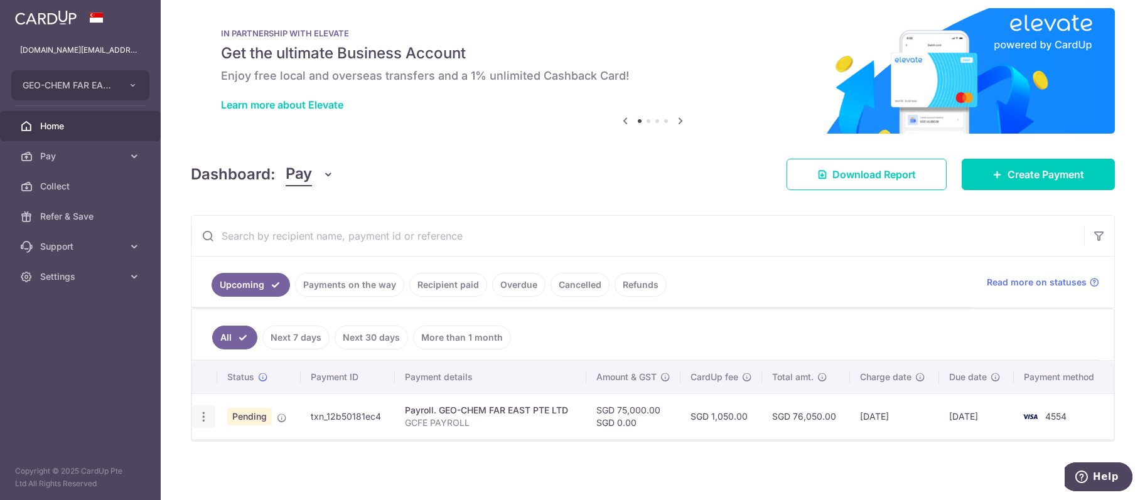
click at [207, 421] on icon "button" at bounding box center [203, 417] width 13 height 13
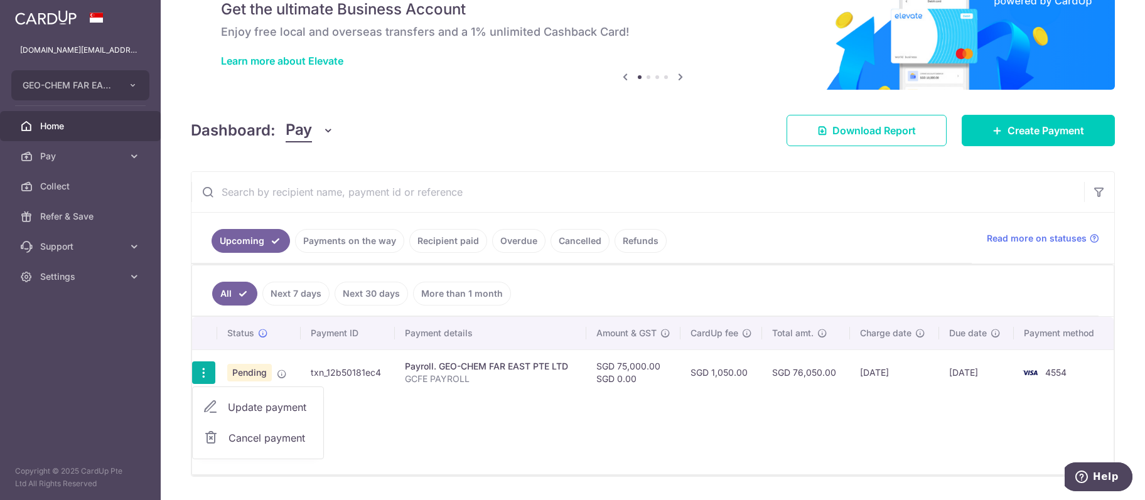
scroll to position [91, 0]
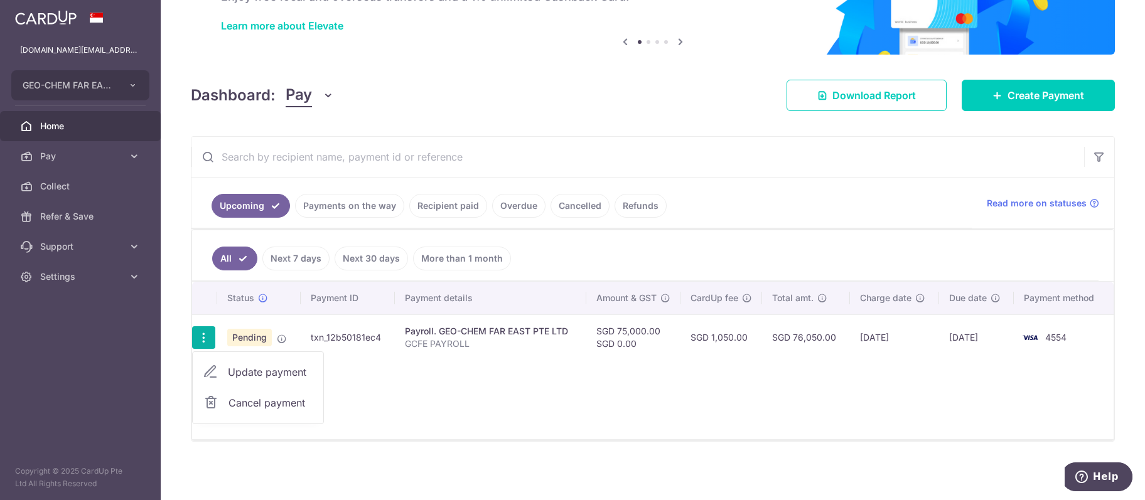
click at [58, 127] on span "Home" at bounding box center [81, 126] width 83 height 13
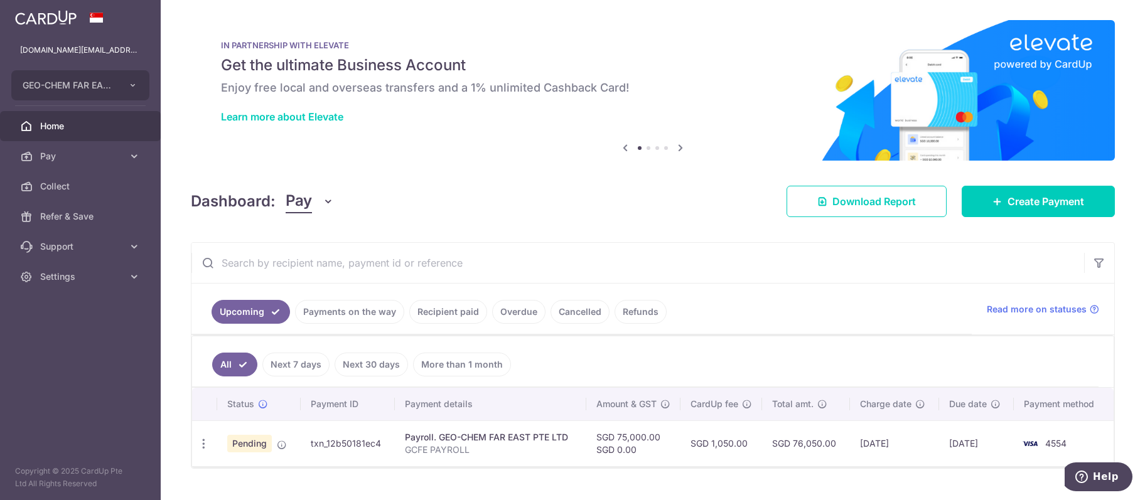
scroll to position [26, 0]
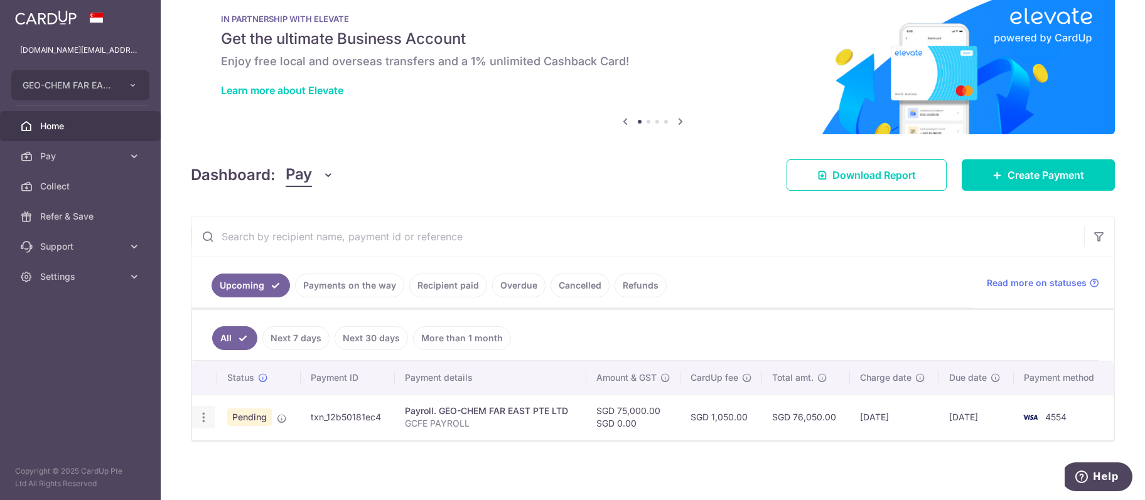
click at [201, 416] on icon "button" at bounding box center [203, 417] width 13 height 13
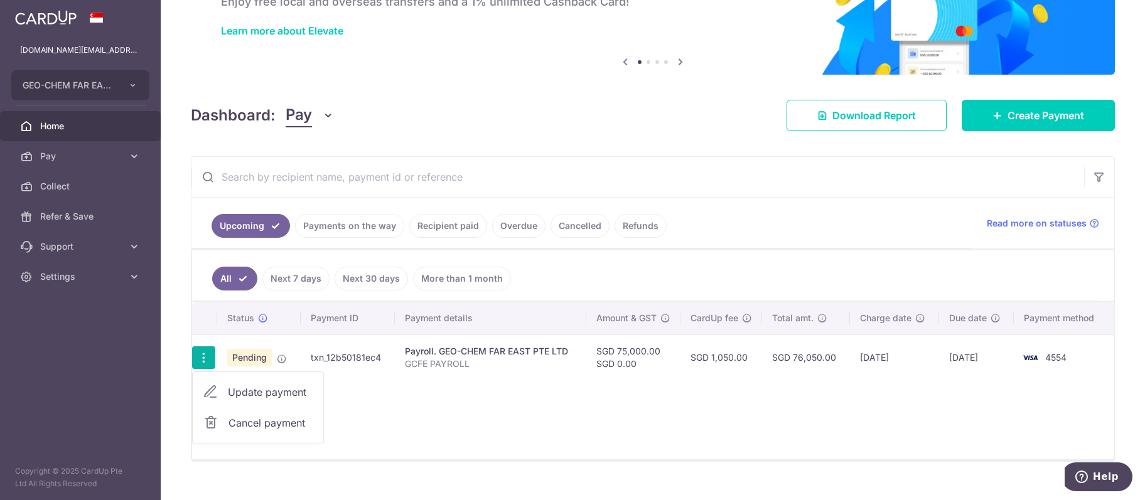
scroll to position [106, 0]
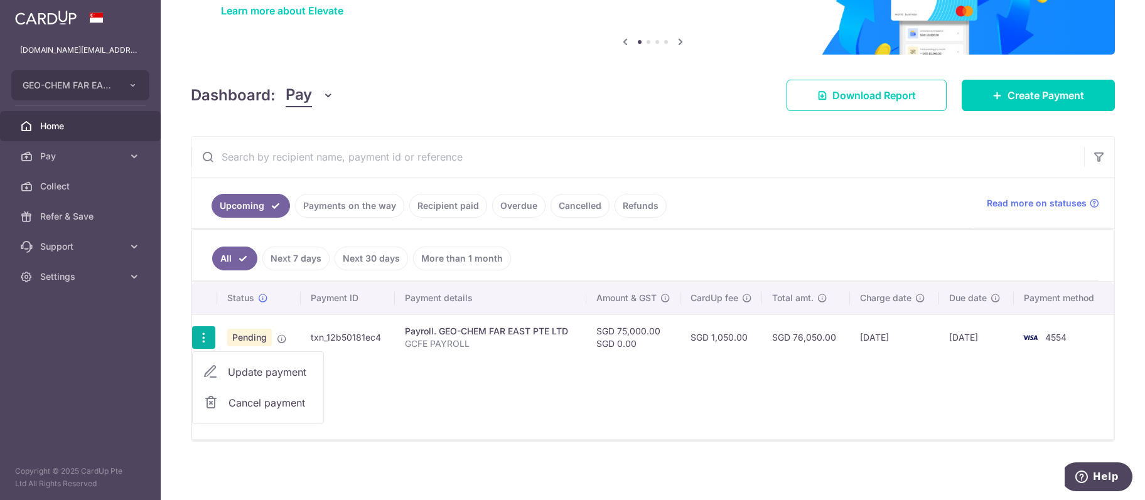
click at [760, 413] on div "Status Payment ID Payment details Amount & GST CardUp fee Total amt. Charge dat…" at bounding box center [653, 361] width 922 height 158
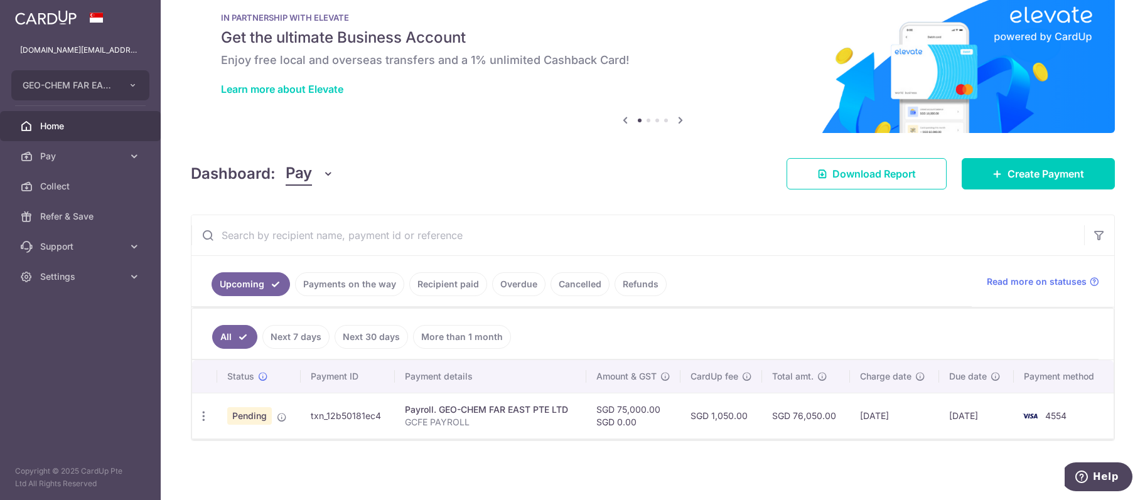
scroll to position [26, 0]
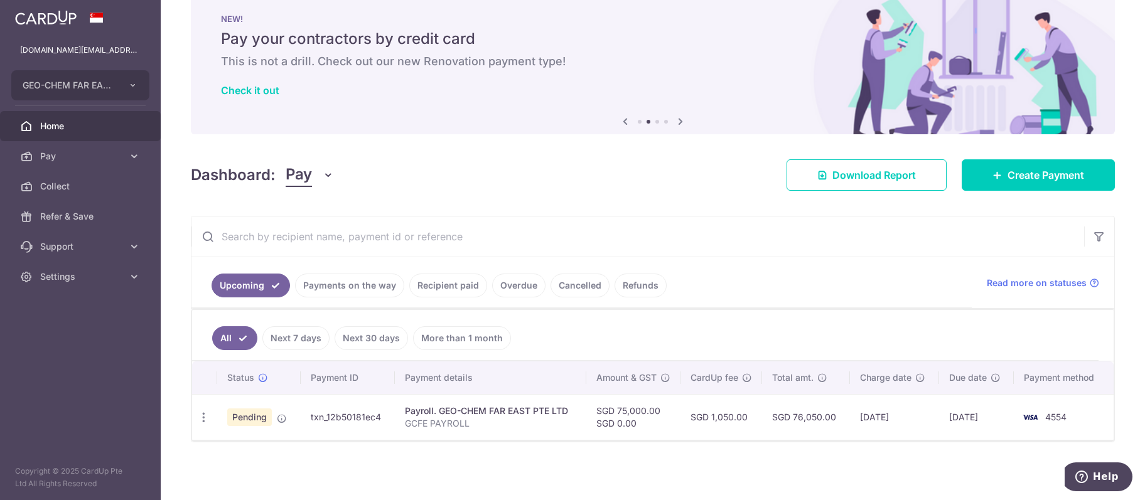
click at [488, 412] on div "Payroll. GEO-CHEM FAR EAST PTE LTD" at bounding box center [490, 411] width 171 height 13
click at [424, 284] on link "Recipient paid" at bounding box center [448, 286] width 78 height 24
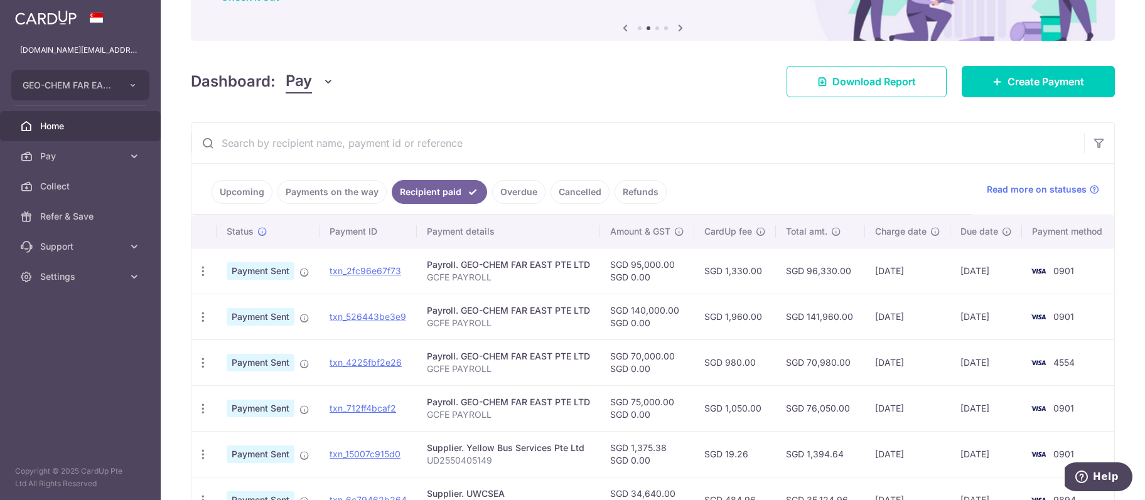
scroll to position [148, 0]
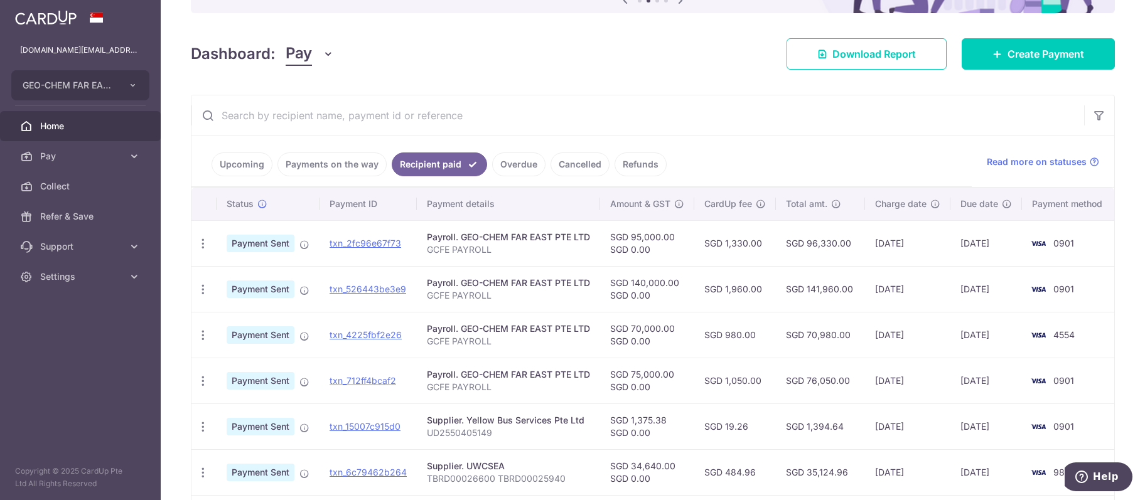
click at [78, 126] on span "Home" at bounding box center [81, 126] width 83 height 13
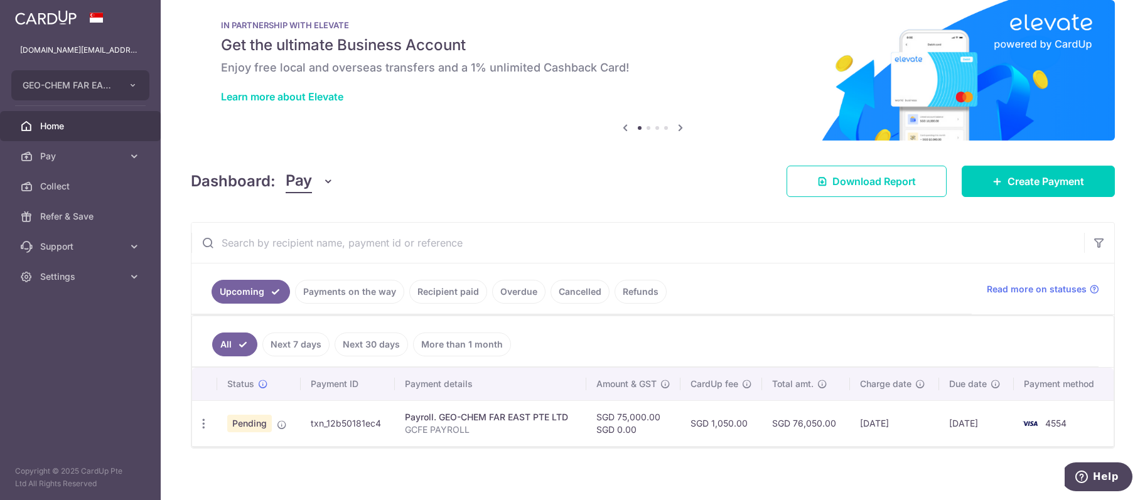
scroll to position [26, 0]
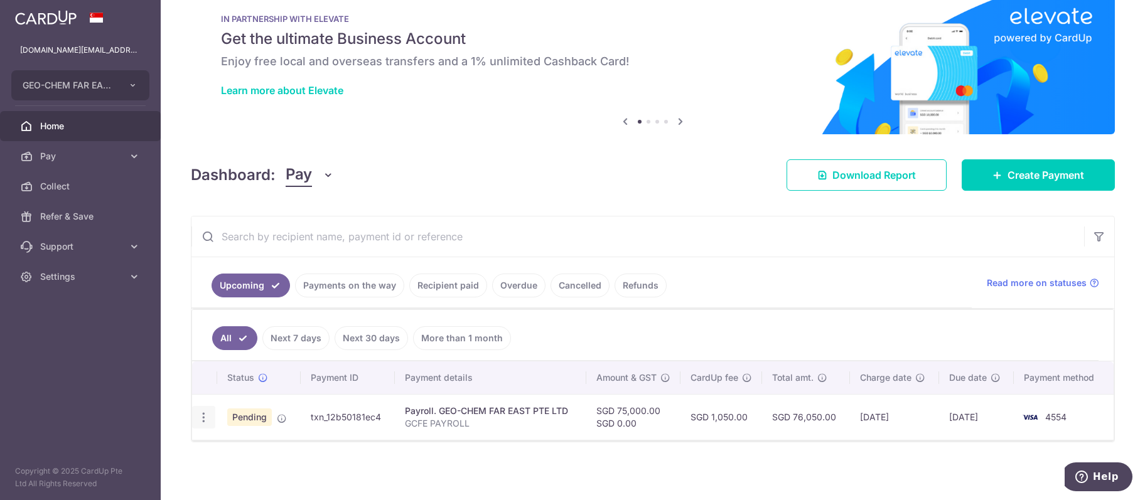
click at [208, 413] on icon "button" at bounding box center [203, 417] width 13 height 13
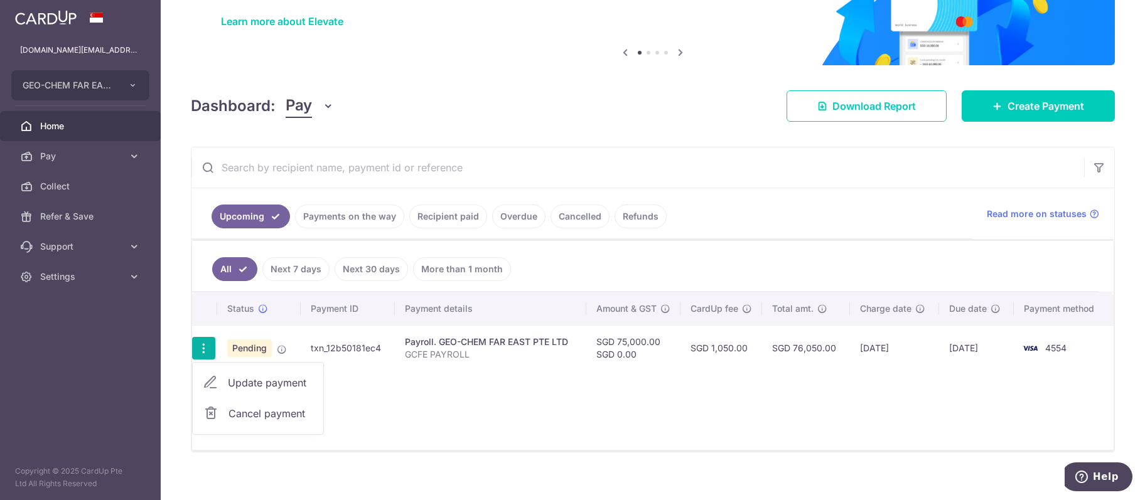
scroll to position [106, 0]
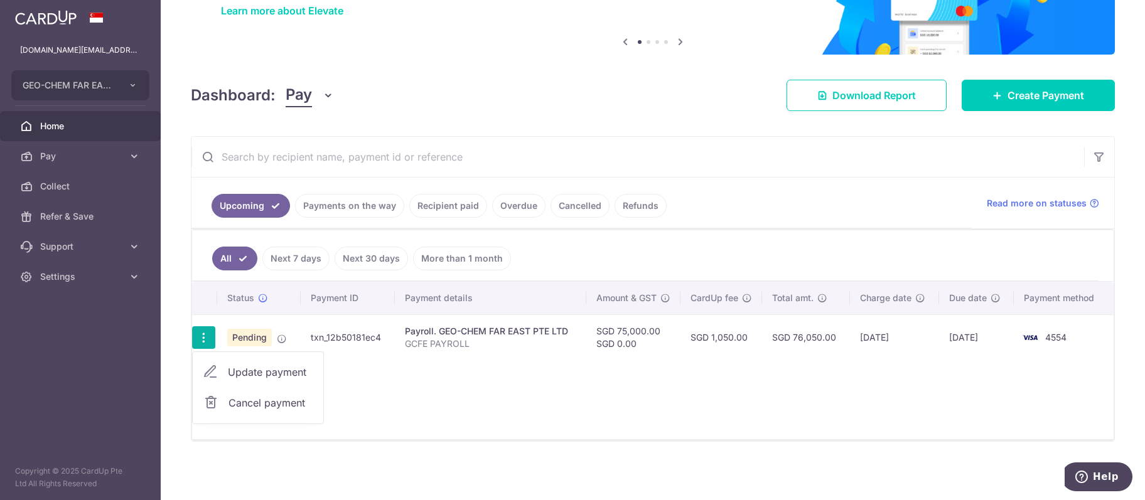
click at [622, 413] on div "Status Payment ID Payment details Amount & GST CardUp fee Total amt. Charge dat…" at bounding box center [653, 361] width 922 height 158
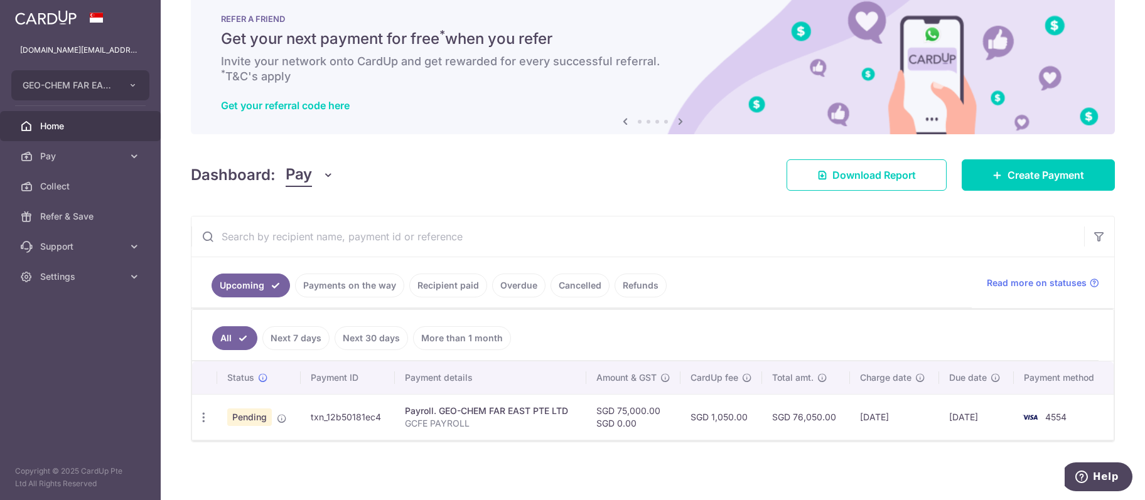
click at [44, 124] on span "Home" at bounding box center [81, 126] width 83 height 13
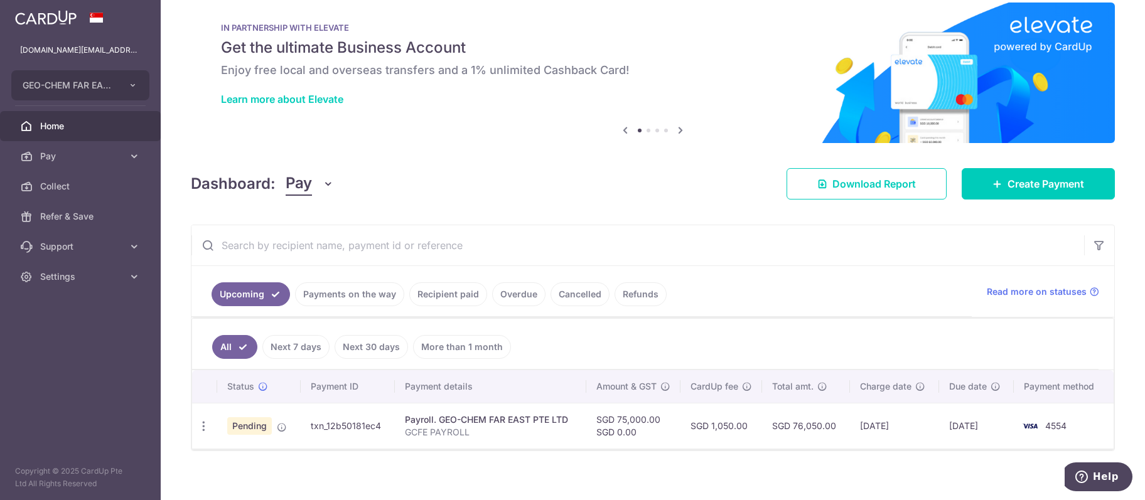
scroll to position [26, 0]
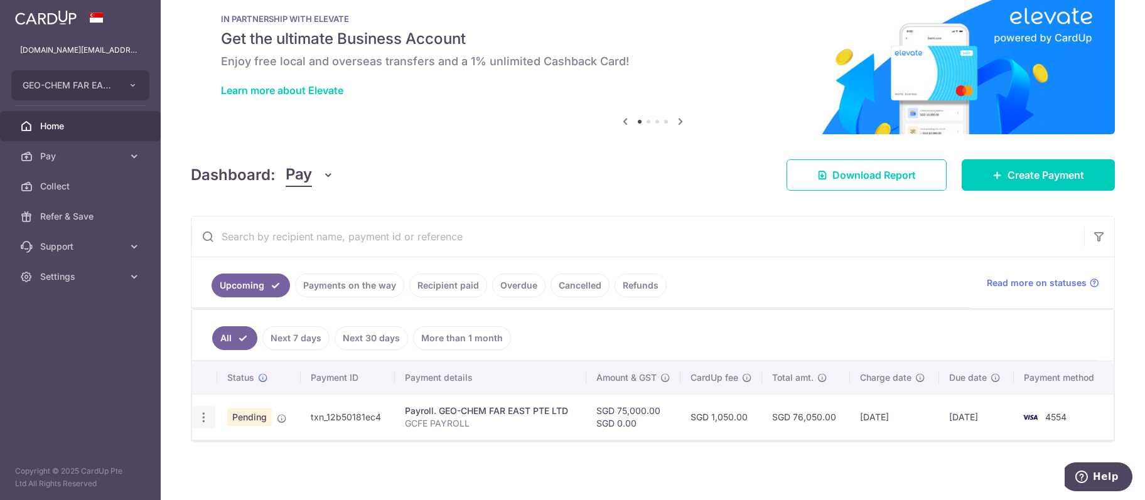
click at [207, 421] on icon "button" at bounding box center [203, 417] width 13 height 13
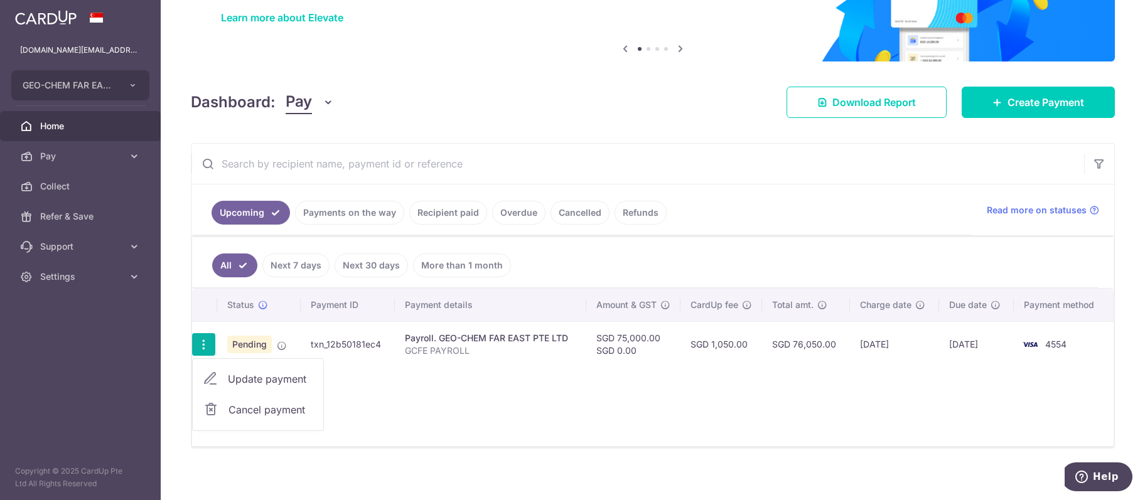
scroll to position [106, 0]
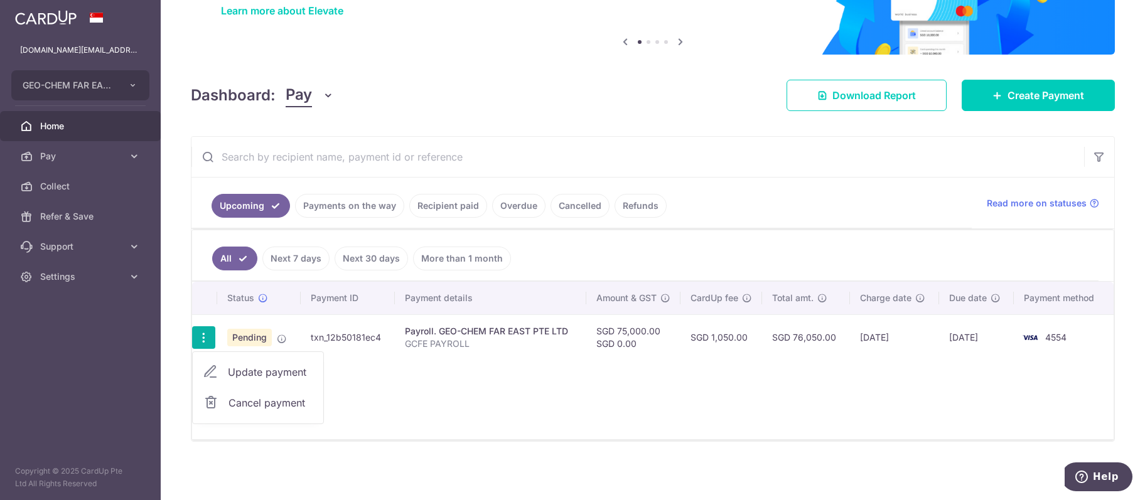
click at [61, 121] on span "Home" at bounding box center [81, 126] width 83 height 13
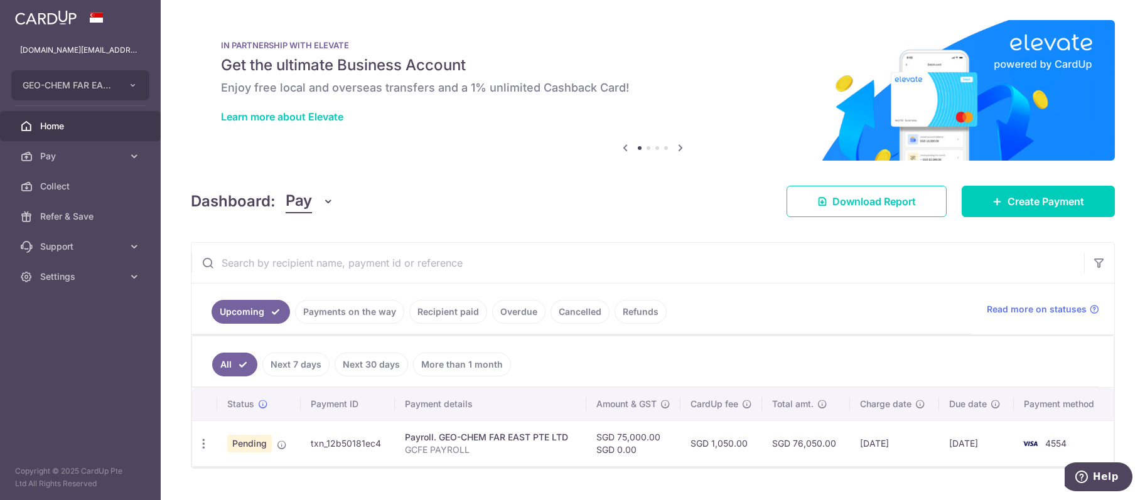
scroll to position [26, 0]
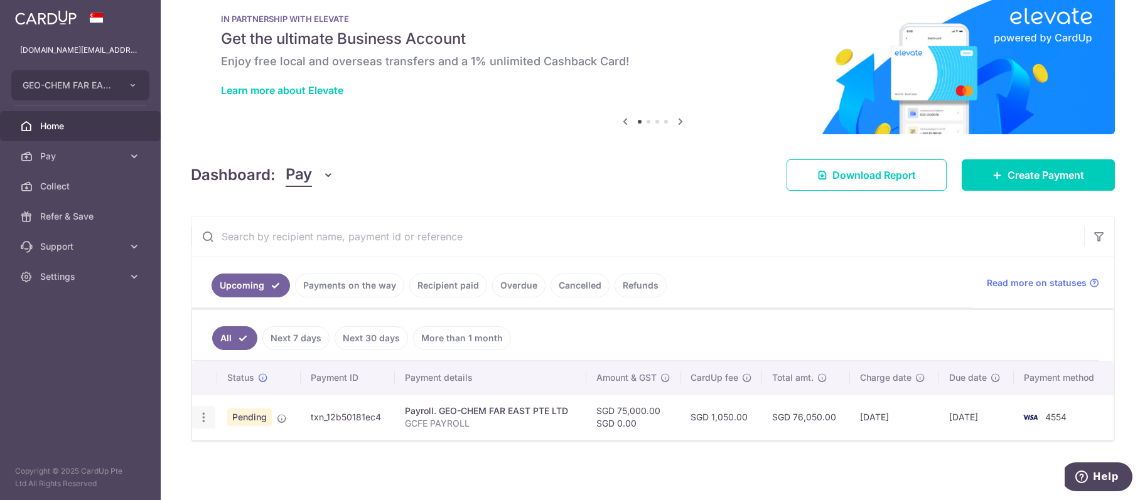
click at [203, 421] on icon "button" at bounding box center [203, 417] width 13 height 13
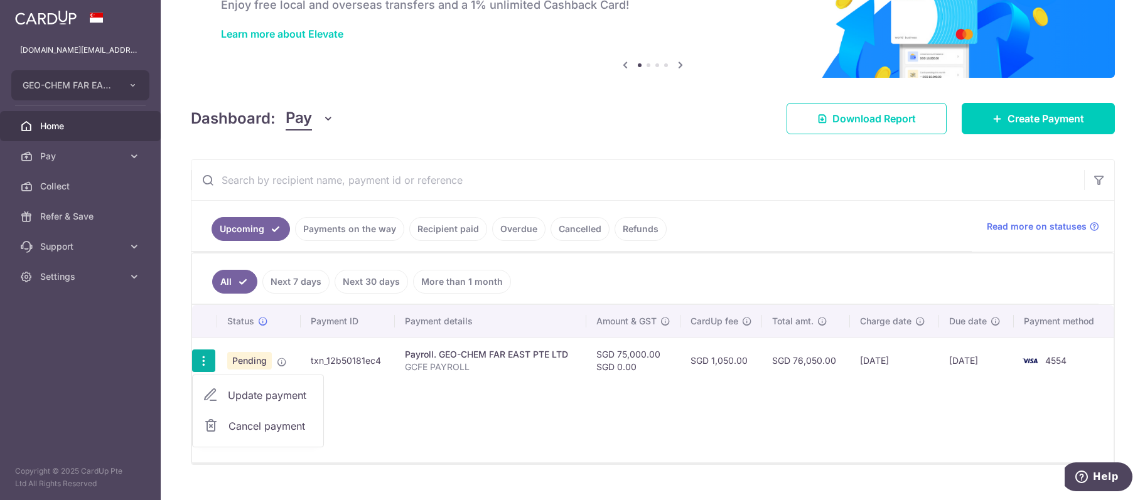
scroll to position [106, 0]
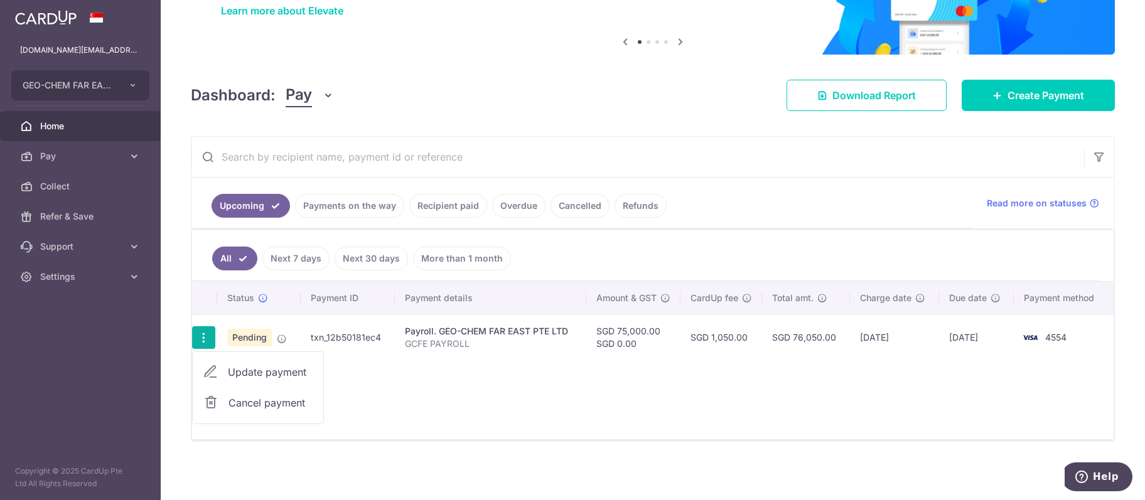
click at [269, 371] on span "Update payment" at bounding box center [270, 372] width 85 height 15
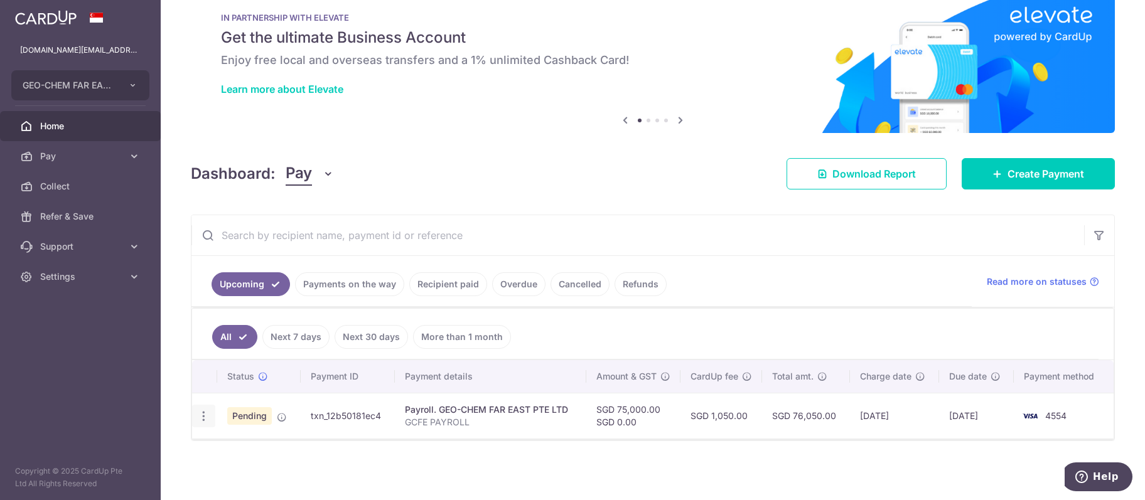
radio input "true"
type input "75,000.00"
type input "[DATE]"
type input "GCFE PAYROLL"
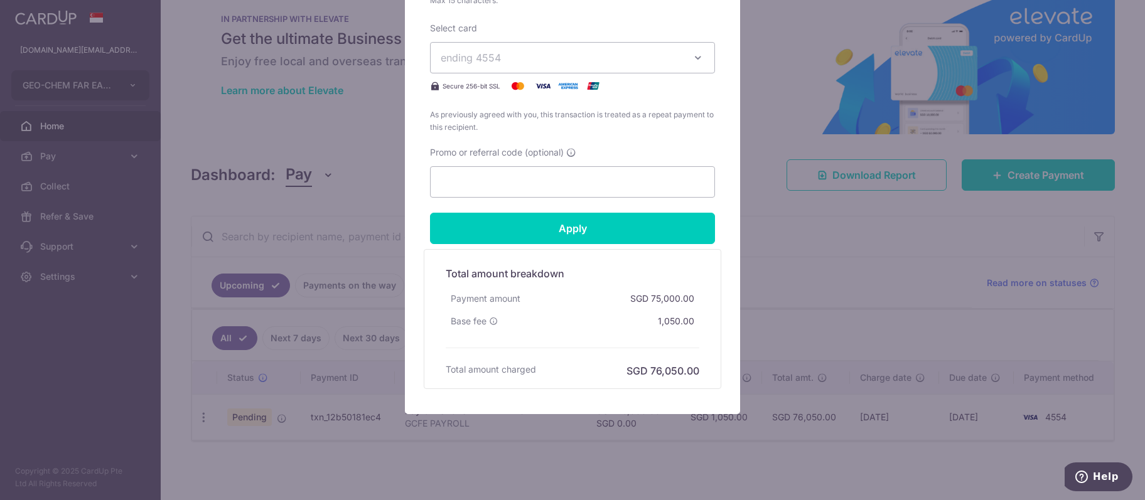
scroll to position [648, 0]
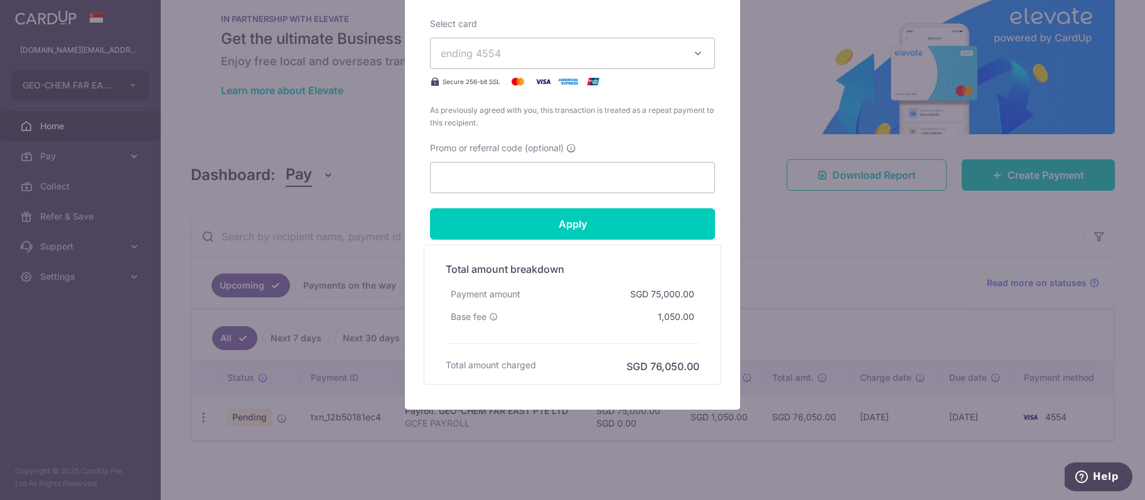
click at [844, 226] on div "Edit payment By clicking apply, you will make changes to all payments to GEO-CH…" at bounding box center [572, 250] width 1145 height 500
